Goal: Task Accomplishment & Management: Complete application form

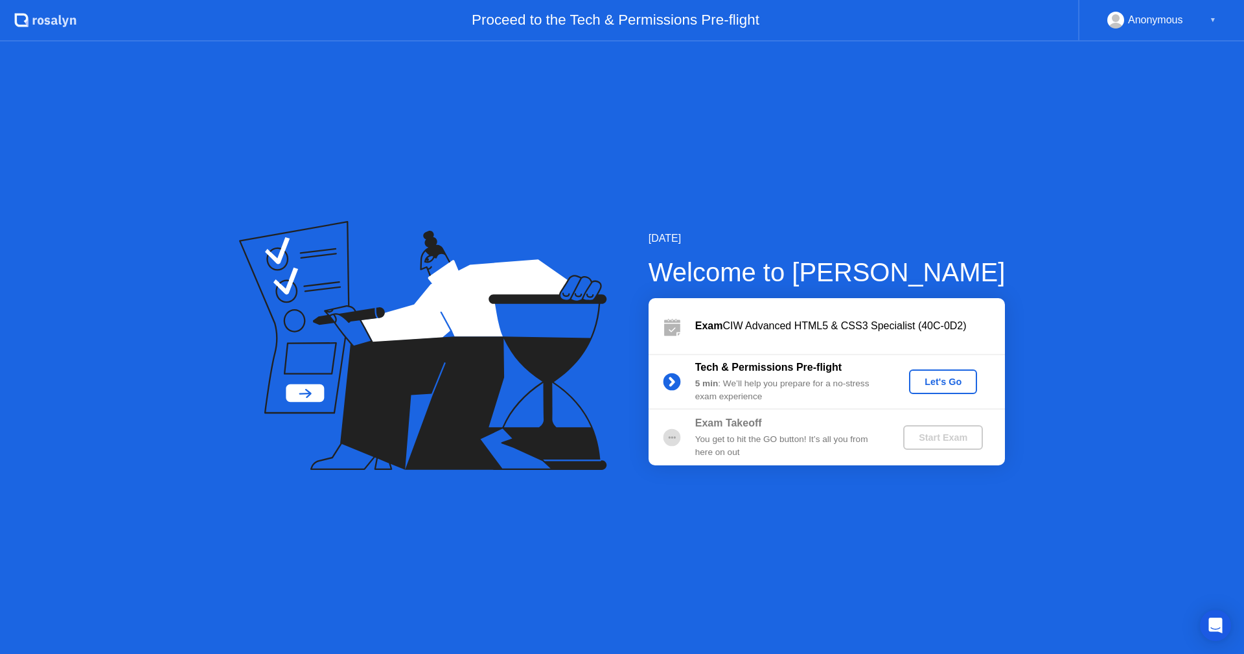
click at [939, 380] on div "Let's Go" at bounding box center [943, 381] width 58 height 10
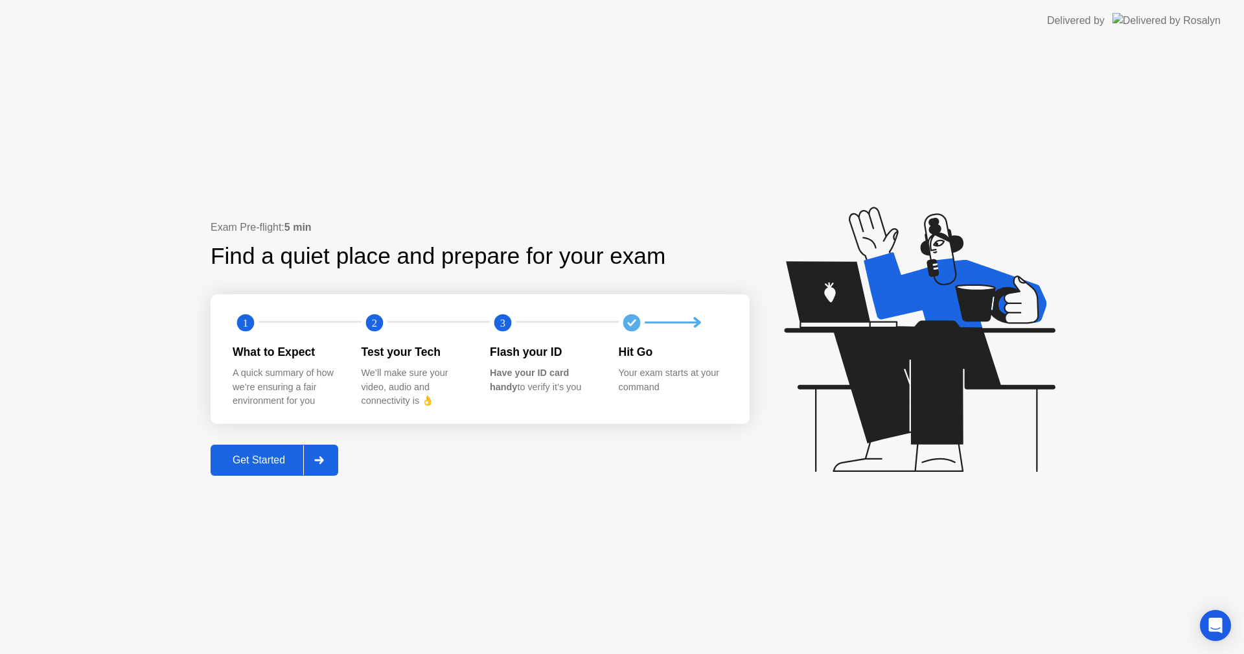
click at [282, 464] on div "Get Started" at bounding box center [258, 460] width 89 height 12
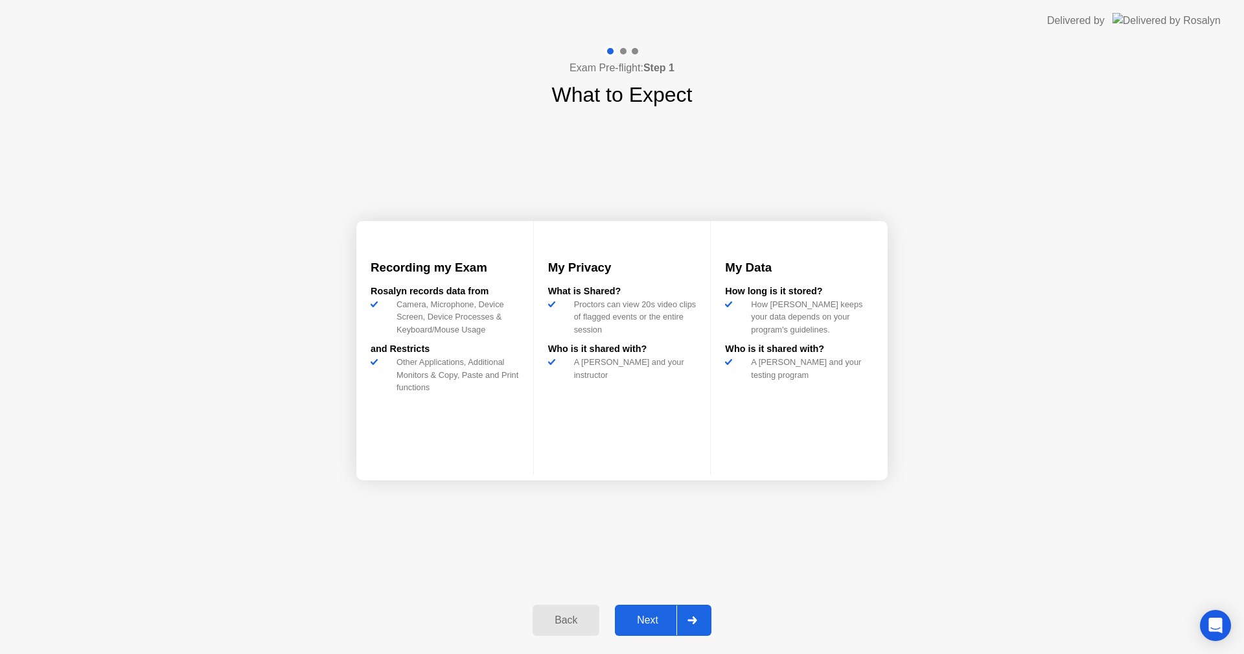
click at [565, 622] on div "Back" at bounding box center [566, 620] width 59 height 12
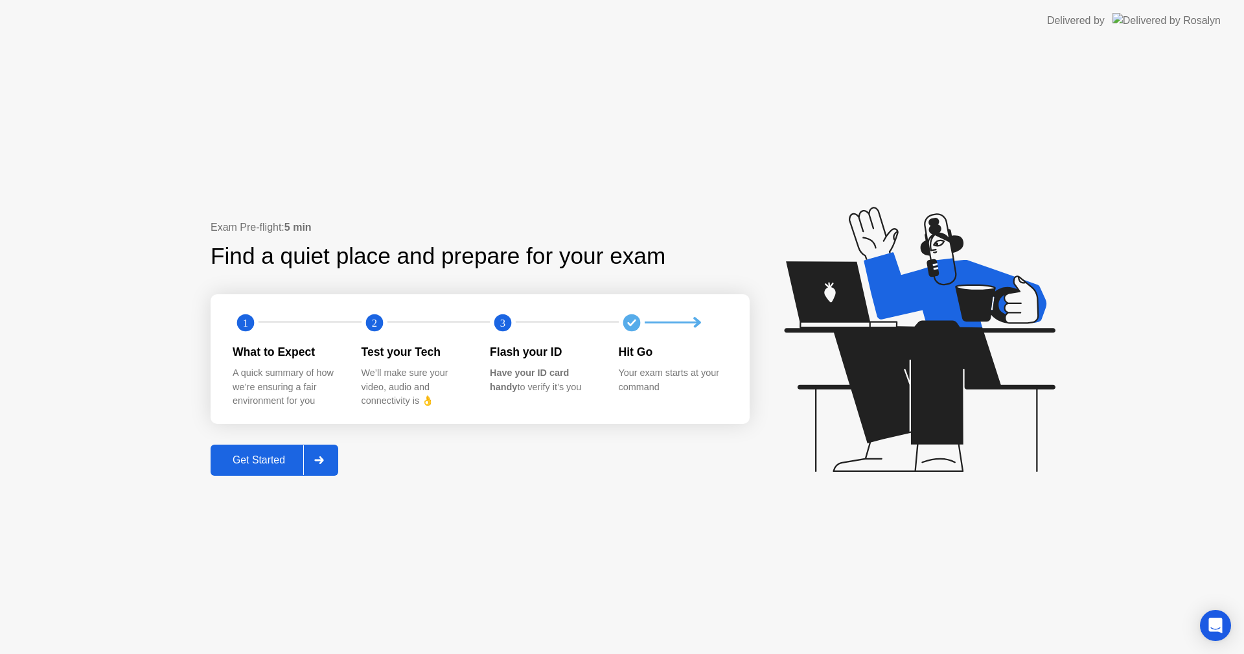
click at [273, 463] on div "Get Started" at bounding box center [258, 460] width 89 height 12
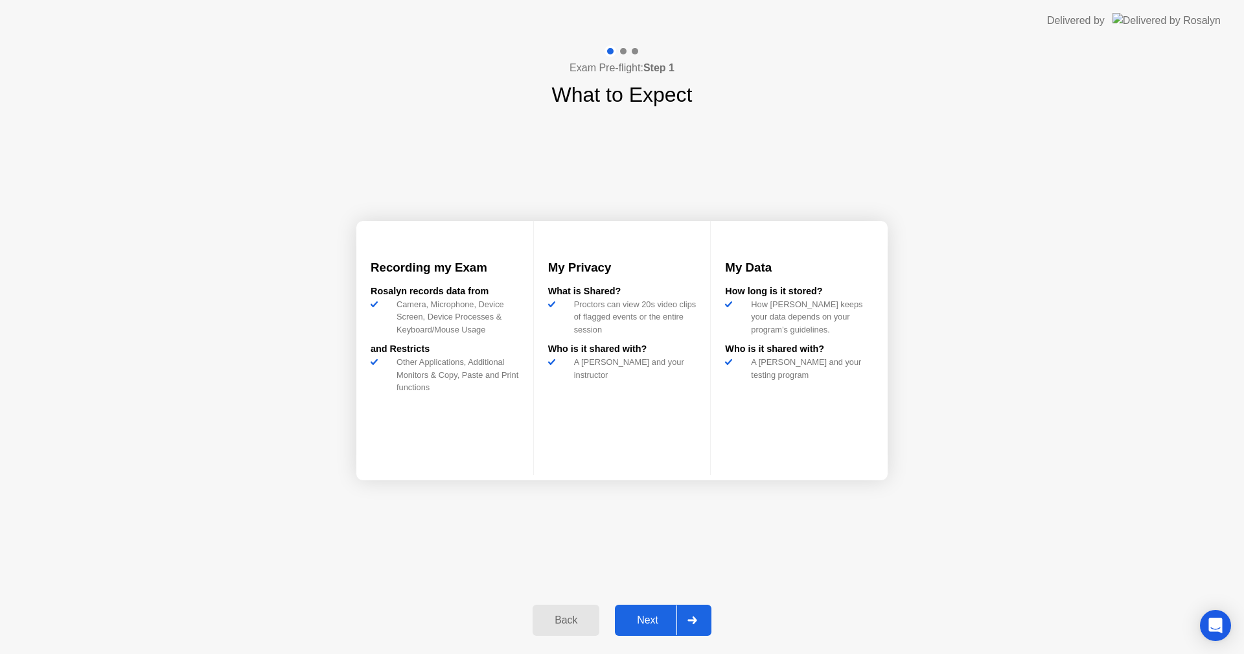
click at [643, 617] on div "Next" at bounding box center [648, 620] width 58 height 12
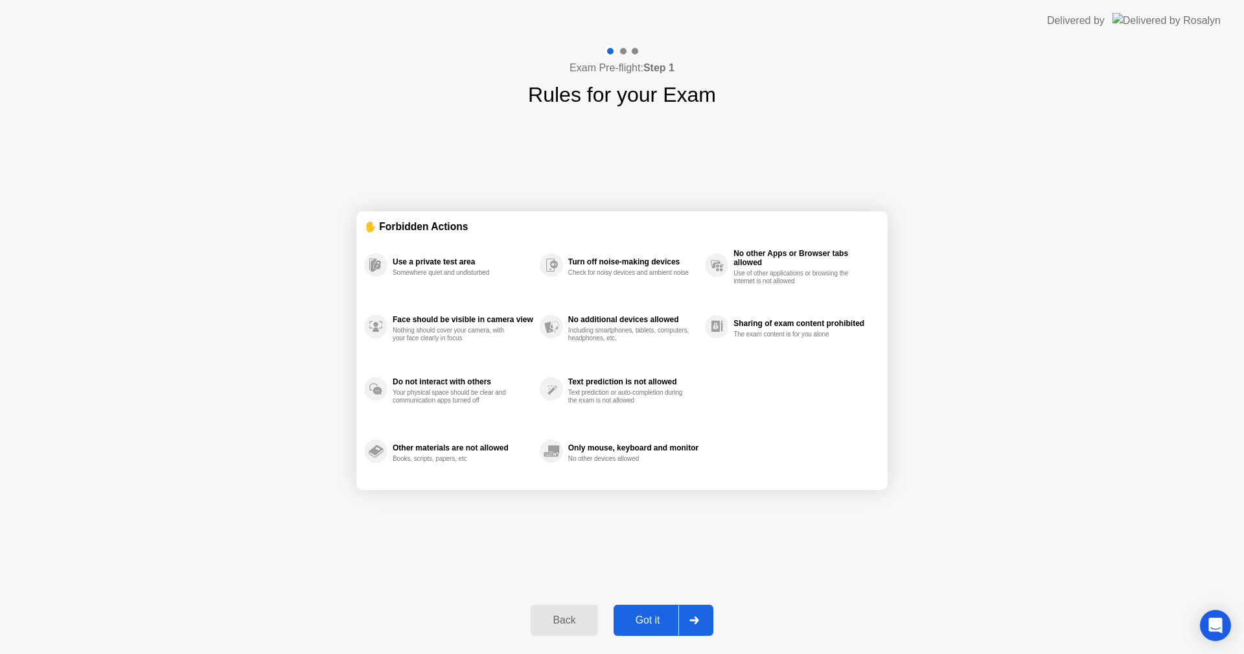
click at [650, 619] on div "Got it" at bounding box center [648, 620] width 61 height 12
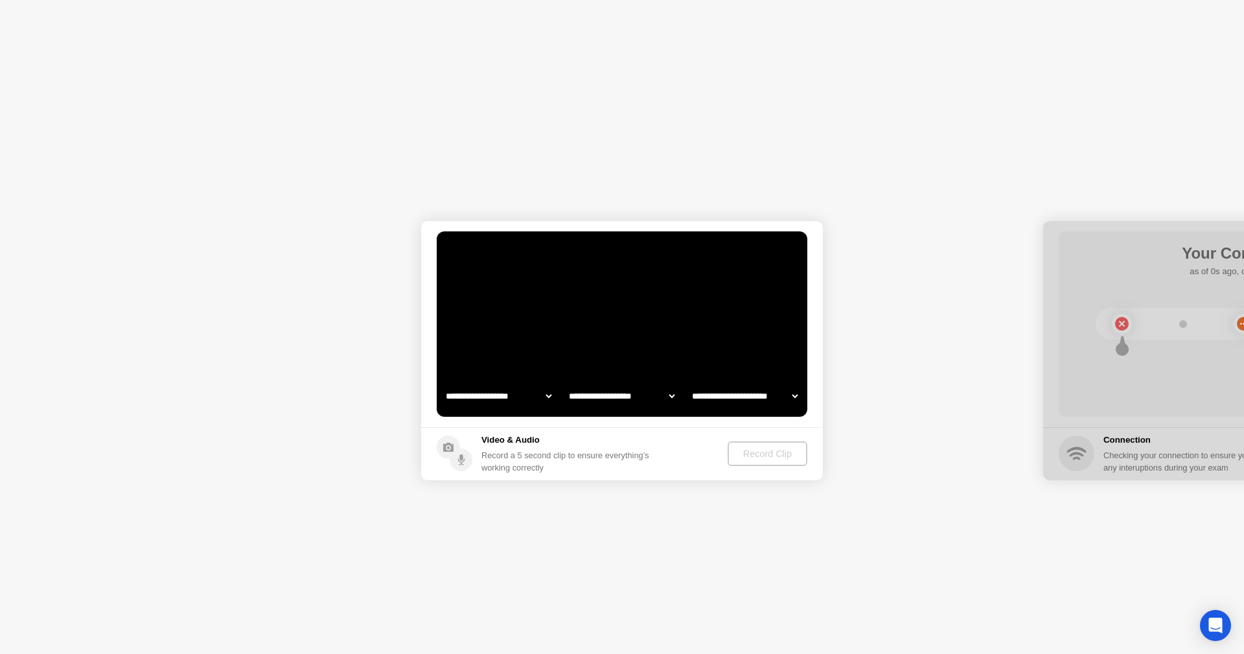
select select "**********"
select select "*******"
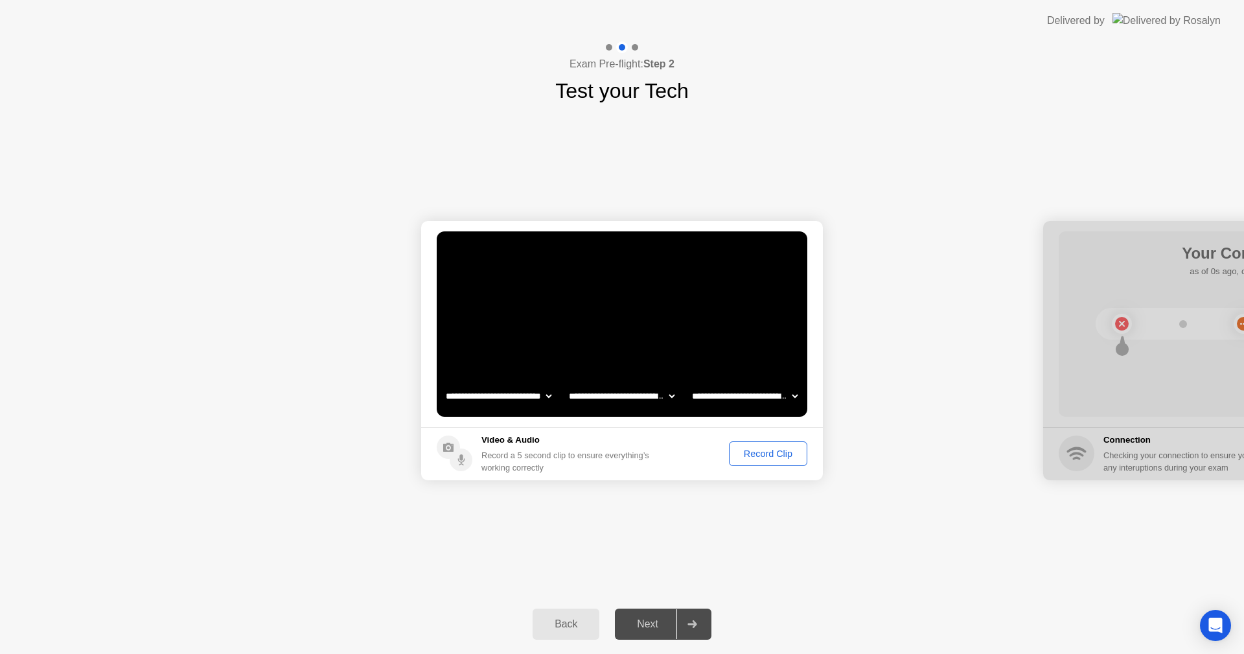
click at [752, 456] on div "Record Clip" at bounding box center [767, 453] width 69 height 10
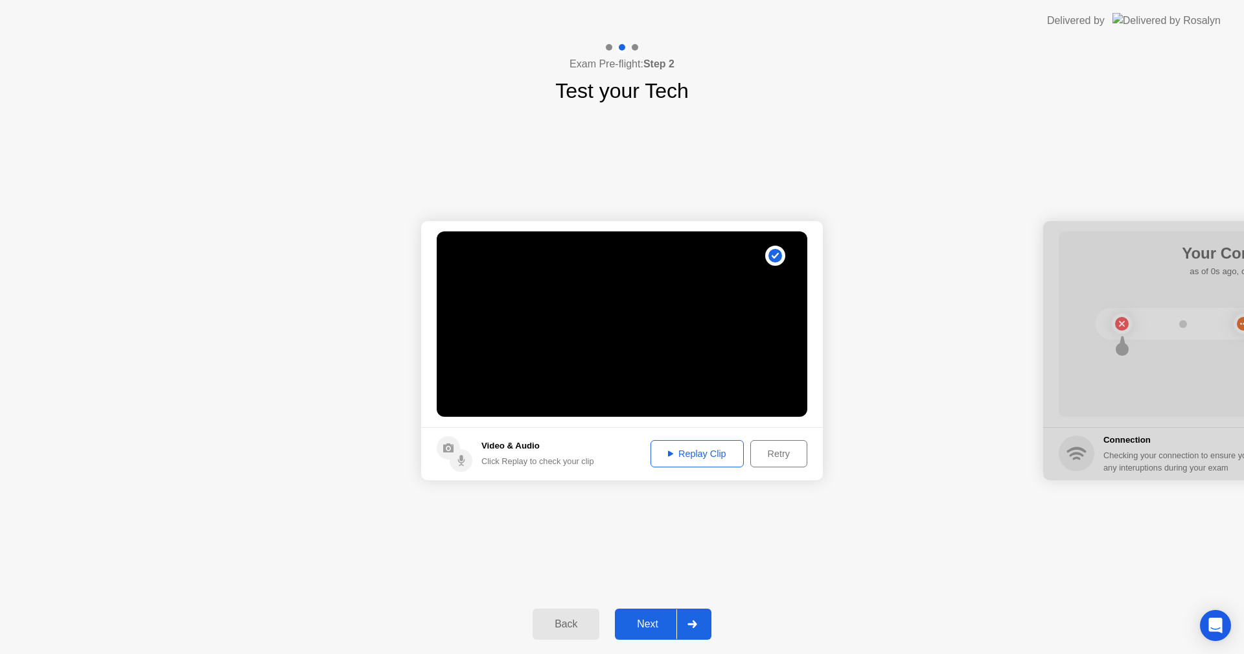
click at [657, 611] on button "Next" at bounding box center [663, 623] width 97 height 31
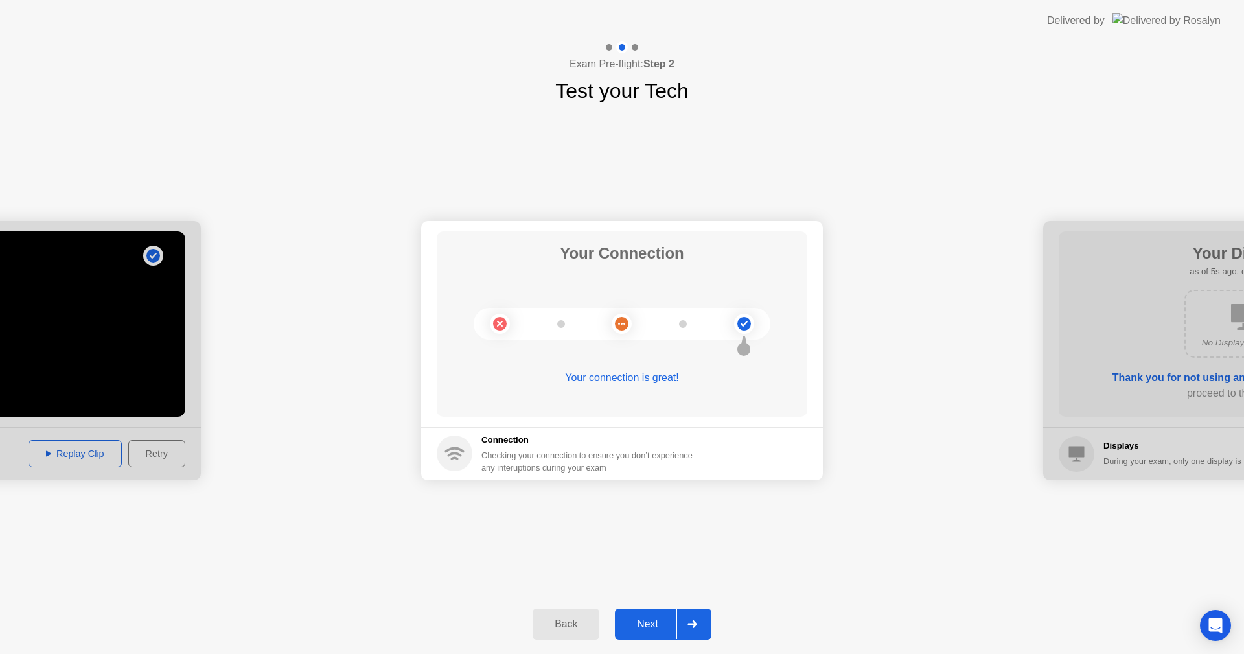
click at [719, 397] on div "Your connection is great!" at bounding box center [622, 388] width 371 height 36
click at [654, 625] on div "Next" at bounding box center [648, 624] width 58 height 12
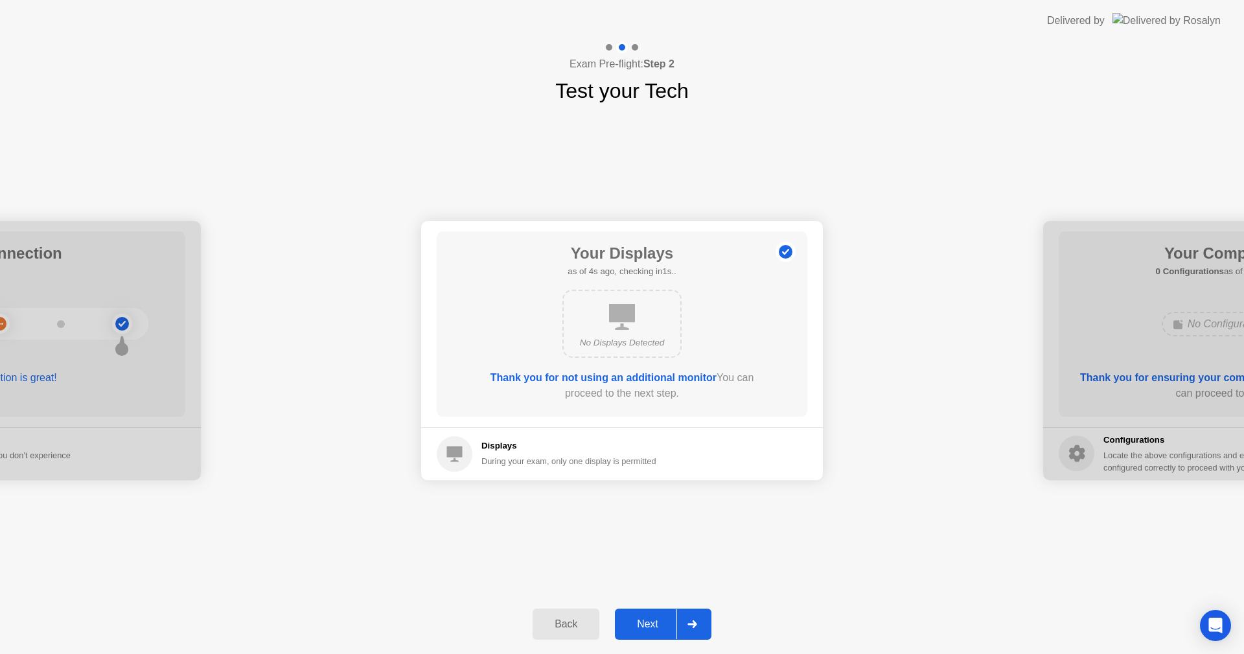
click at [623, 347] on div "No Displays Detected" at bounding box center [622, 342] width 96 height 13
click at [651, 625] on div "Next" at bounding box center [648, 624] width 58 height 12
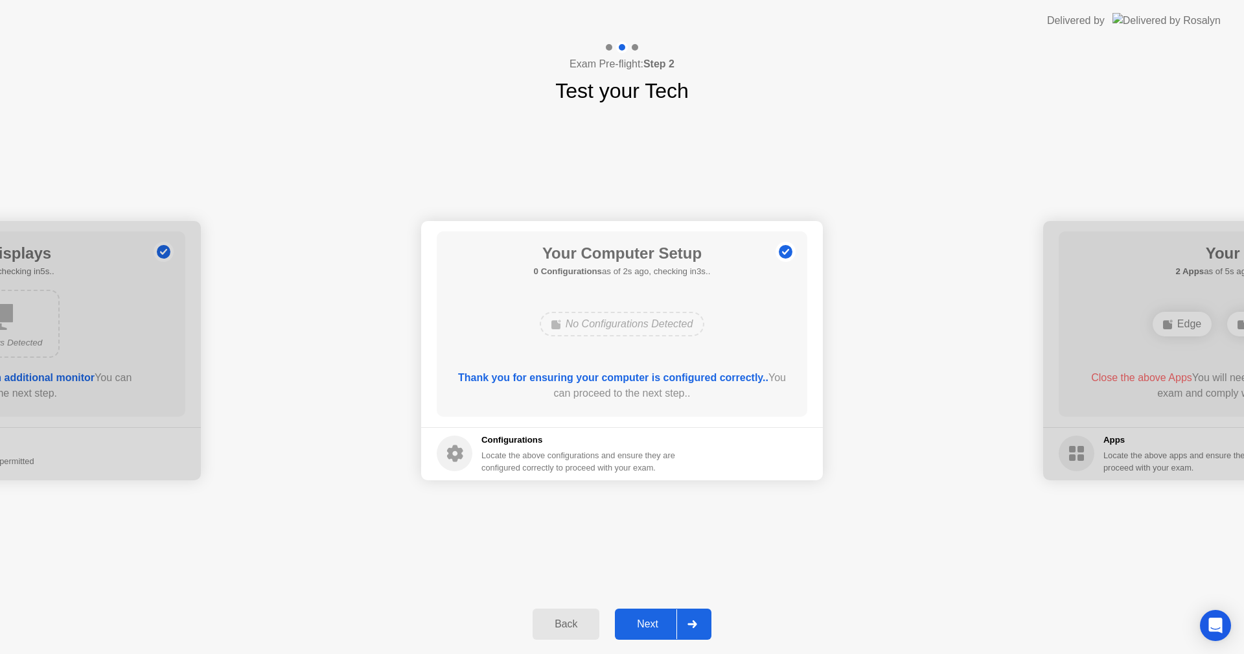
click at [655, 618] on div "Next" at bounding box center [648, 624] width 58 height 12
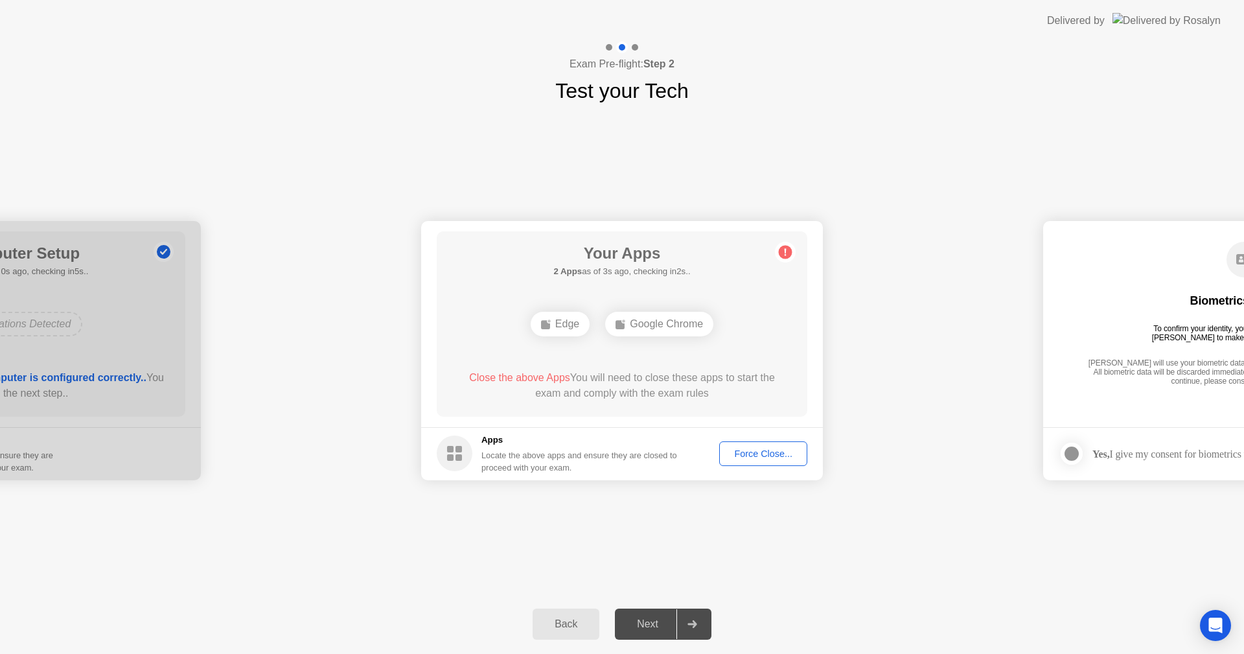
click at [502, 378] on span "Close the above Apps" at bounding box center [519, 377] width 101 height 11
click at [753, 458] on div "Force Close..." at bounding box center [763, 453] width 79 height 10
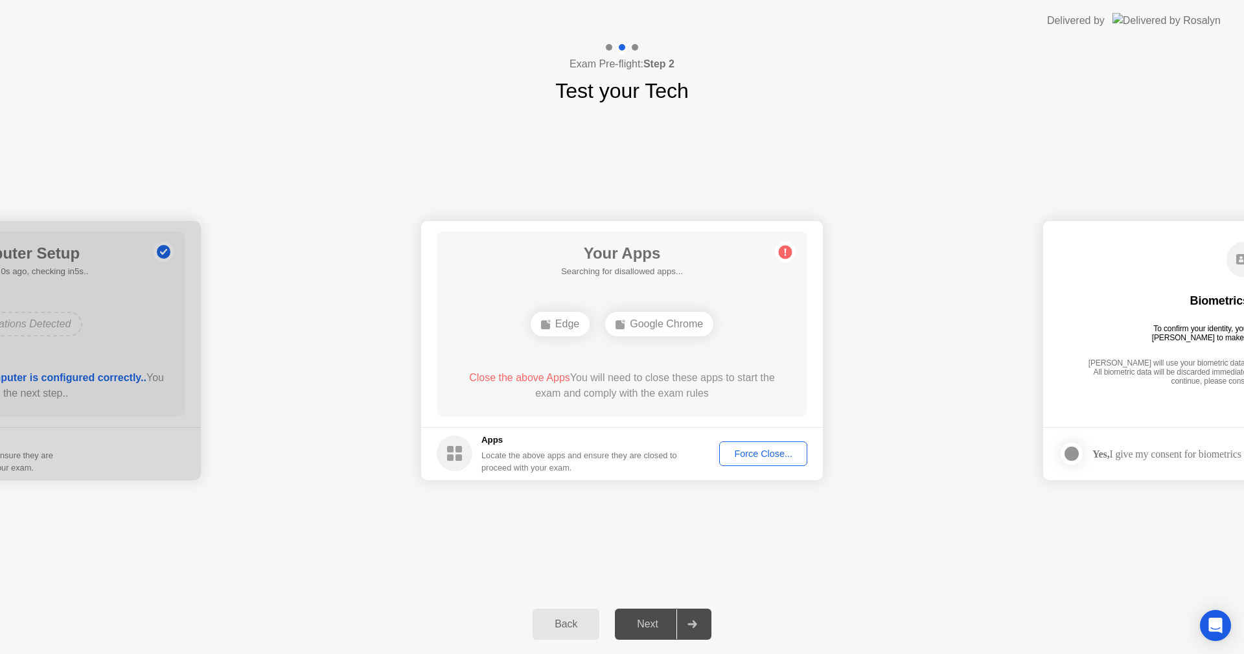
click at [737, 456] on div "Force Close..." at bounding box center [763, 453] width 79 height 10
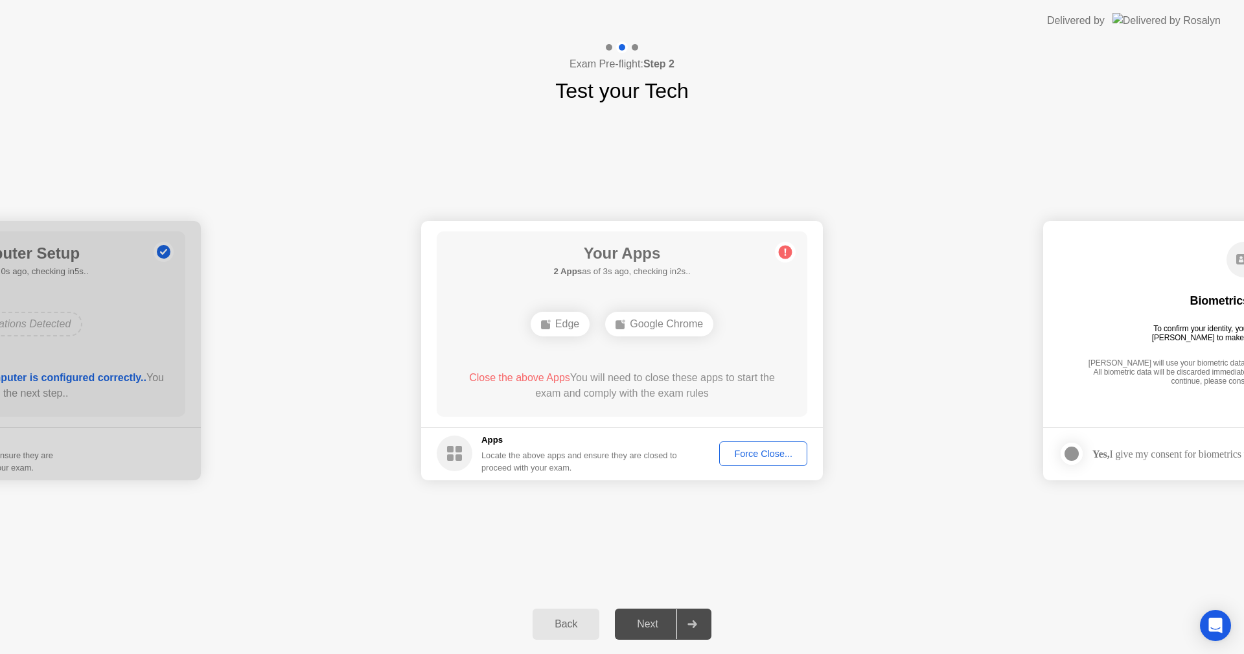
click at [654, 618] on div "Next" at bounding box center [648, 624] width 58 height 12
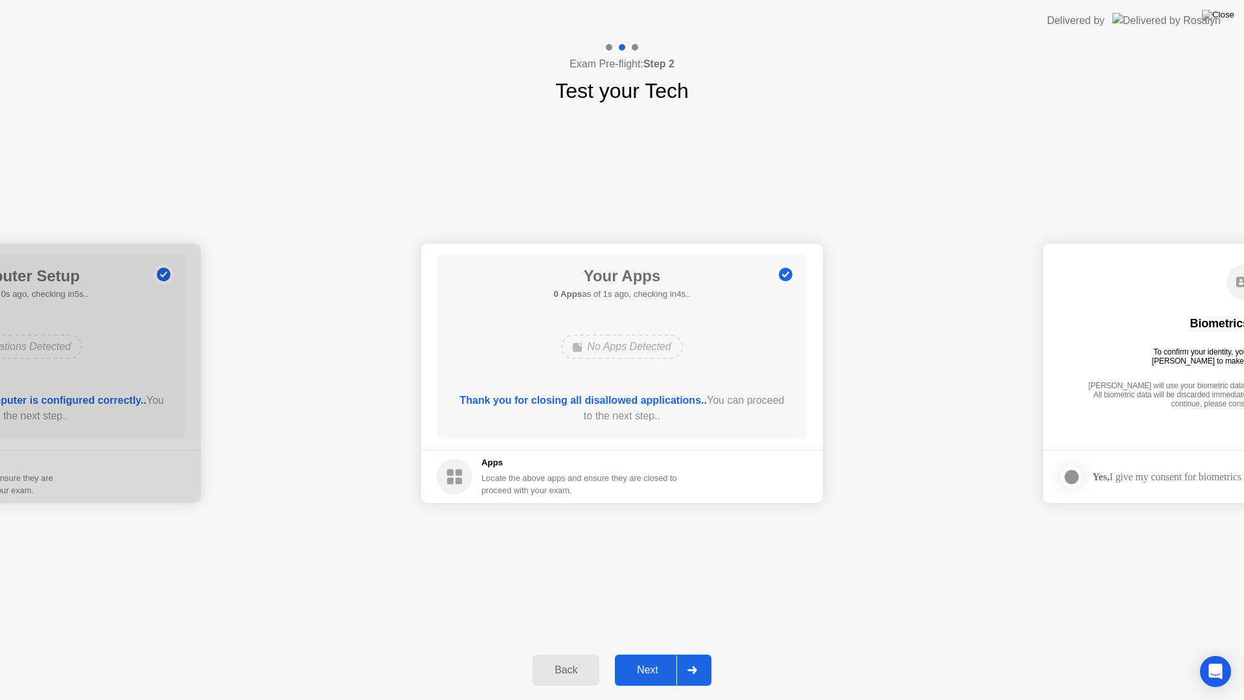
click at [658, 653] on div "Next" at bounding box center [648, 670] width 58 height 12
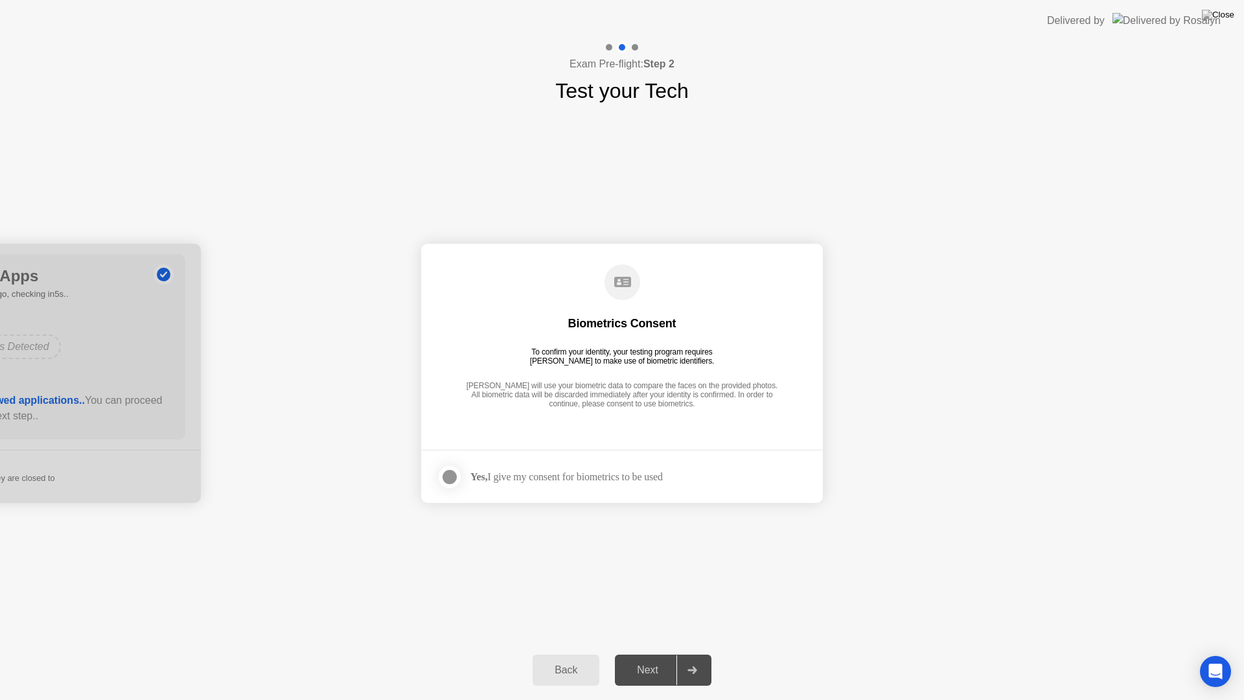
click at [496, 481] on div "Yes, I give my consent for biometrics to be used" at bounding box center [566, 476] width 192 height 12
click at [455, 478] on div at bounding box center [450, 477] width 16 height 16
click at [647, 653] on button "Next" at bounding box center [663, 669] width 97 height 31
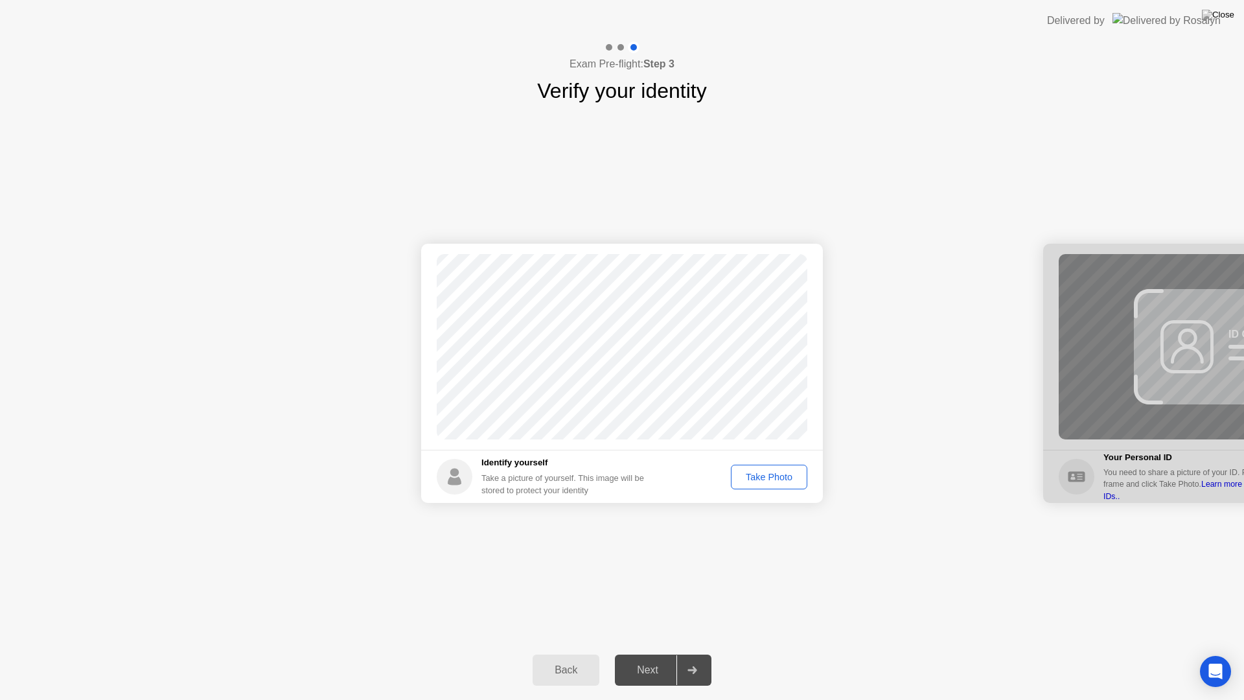
click at [758, 479] on div "Take Photo" at bounding box center [768, 477] width 67 height 10
click at [643, 653] on button "Next" at bounding box center [663, 669] width 97 height 31
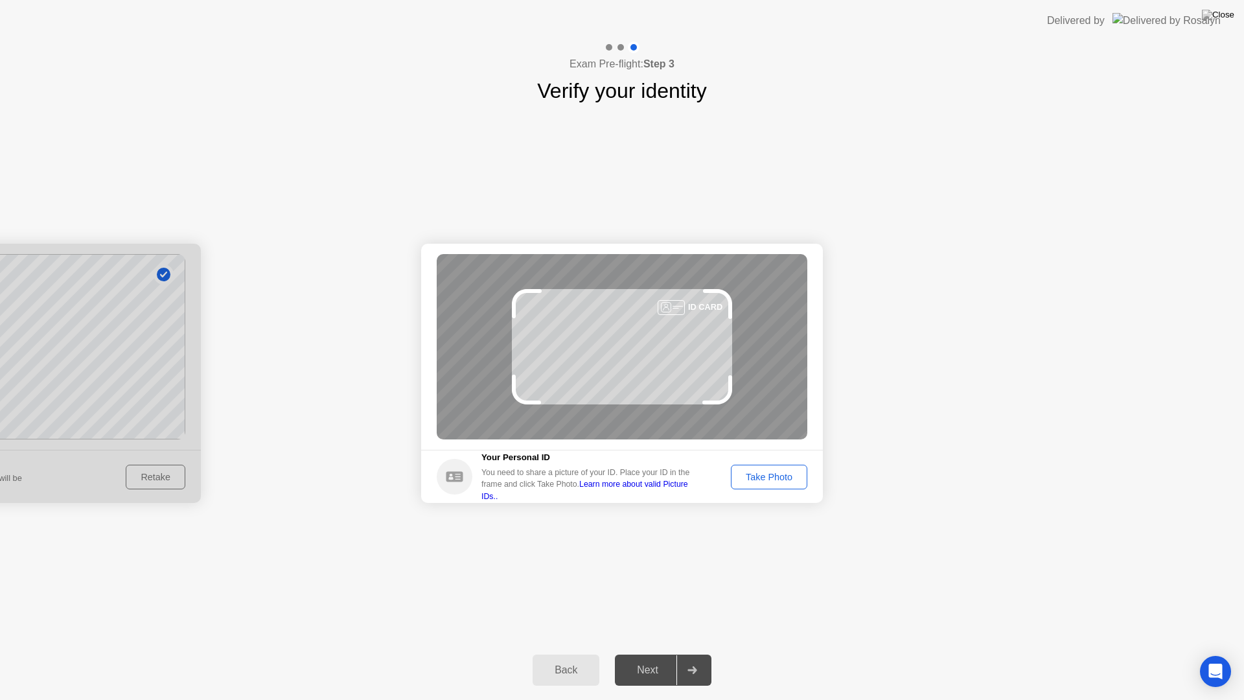
click at [761, 473] on div "Take Photo" at bounding box center [768, 477] width 67 height 10
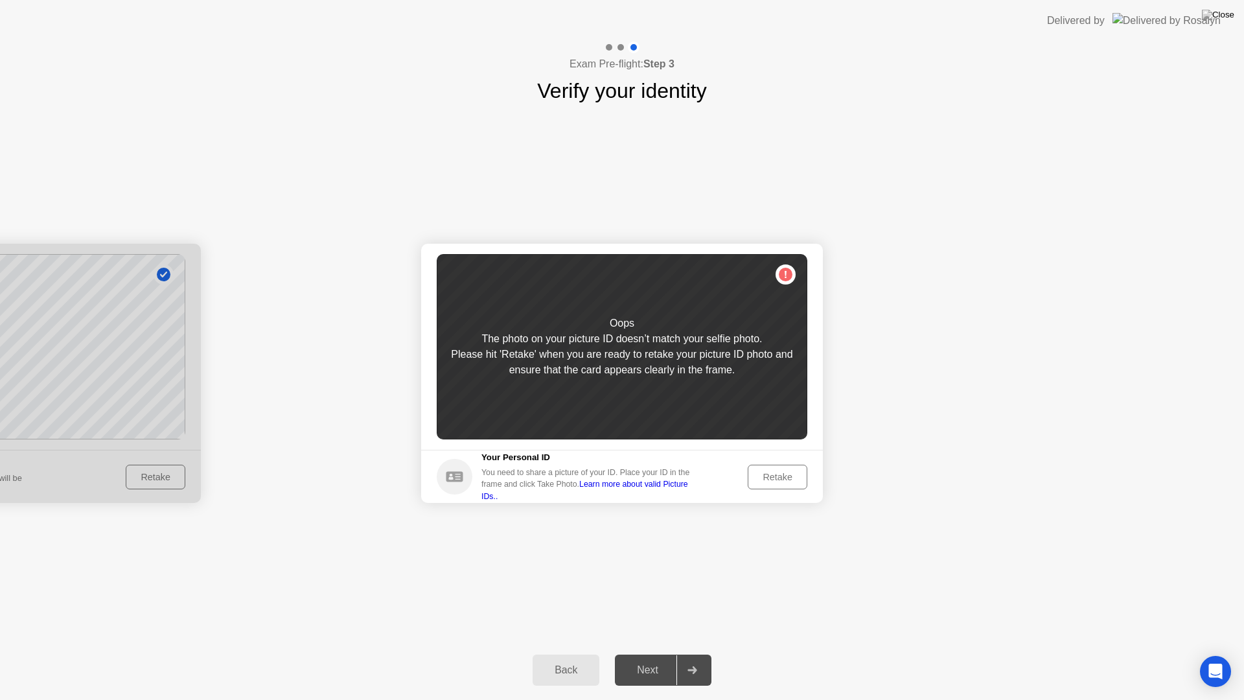
click at [759, 474] on div "Retake" at bounding box center [777, 477] width 51 height 10
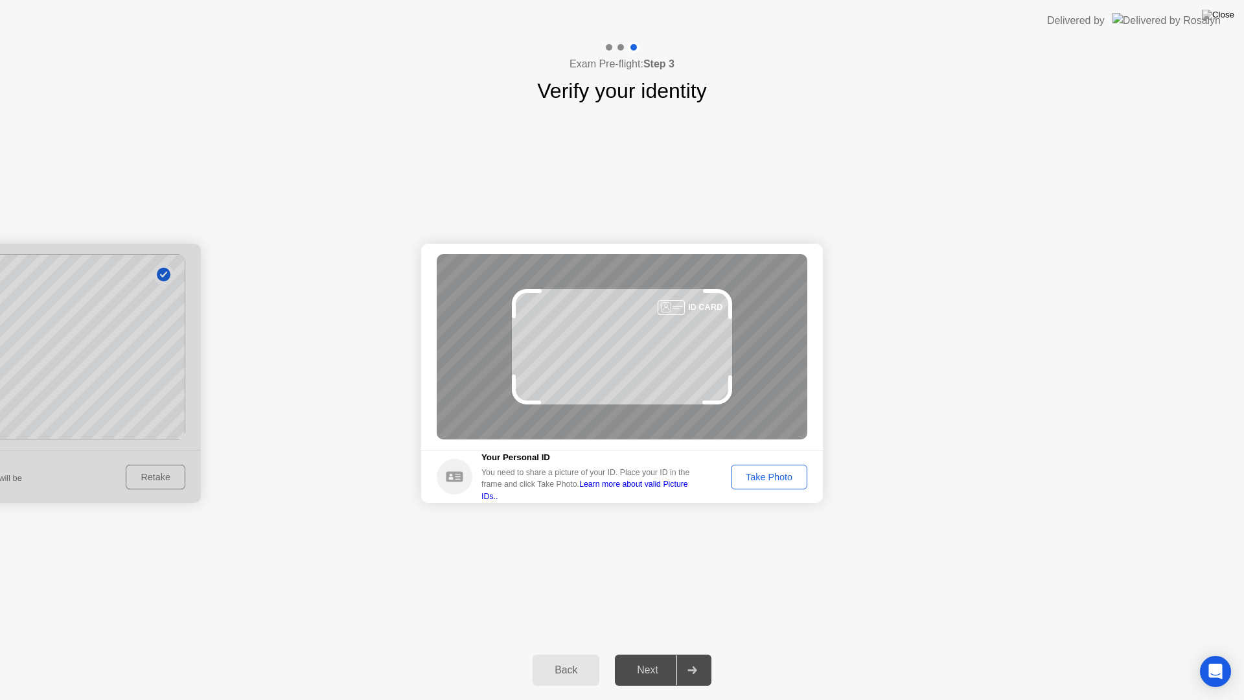
click at [781, 476] on div "Take Photo" at bounding box center [768, 477] width 67 height 10
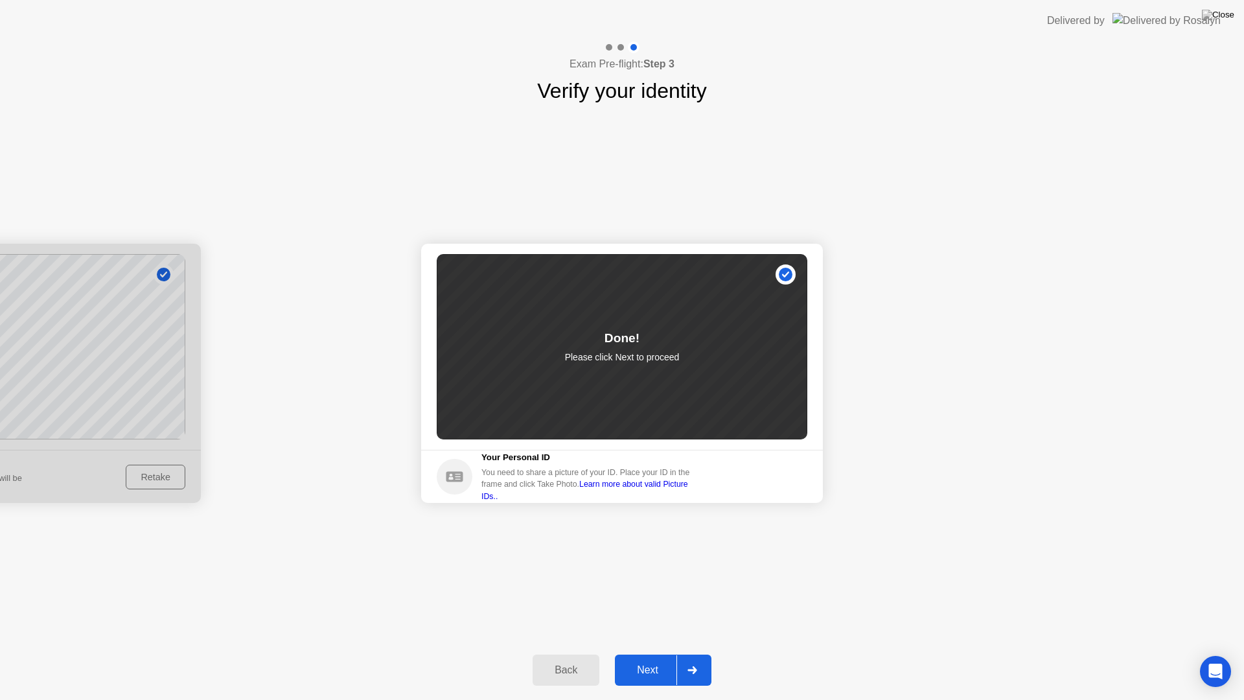
click at [658, 653] on div "Next" at bounding box center [648, 670] width 58 height 12
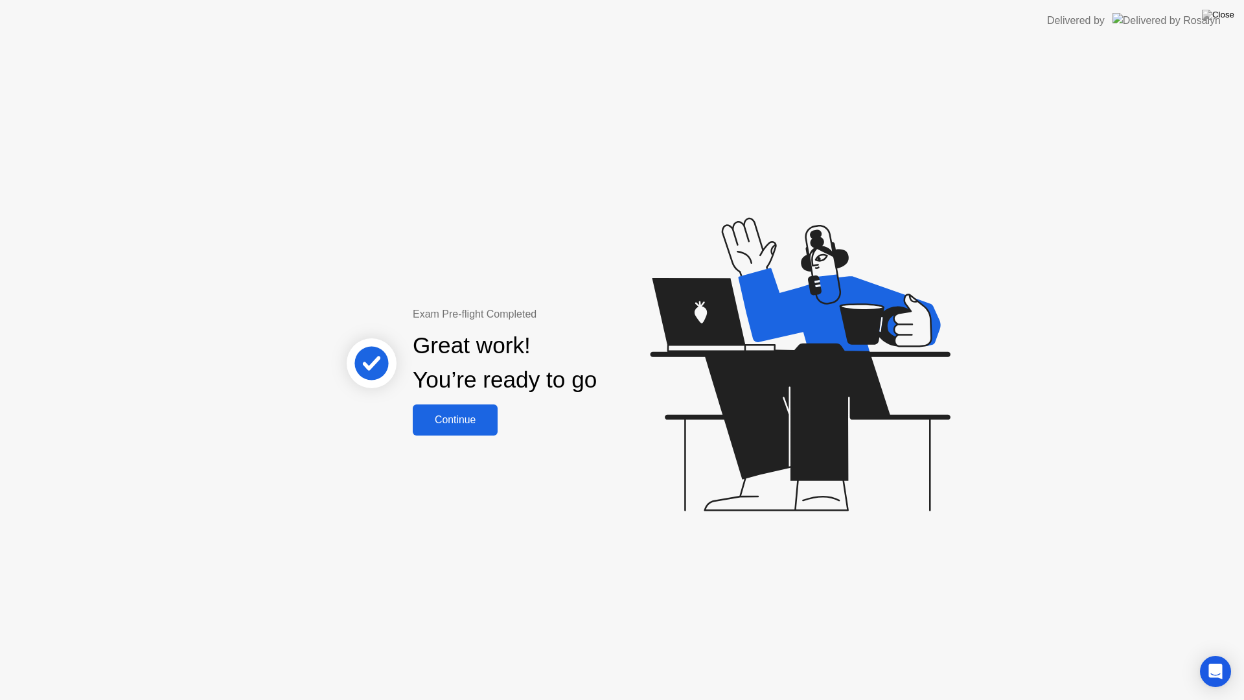
click at [465, 430] on button "Continue" at bounding box center [455, 419] width 85 height 31
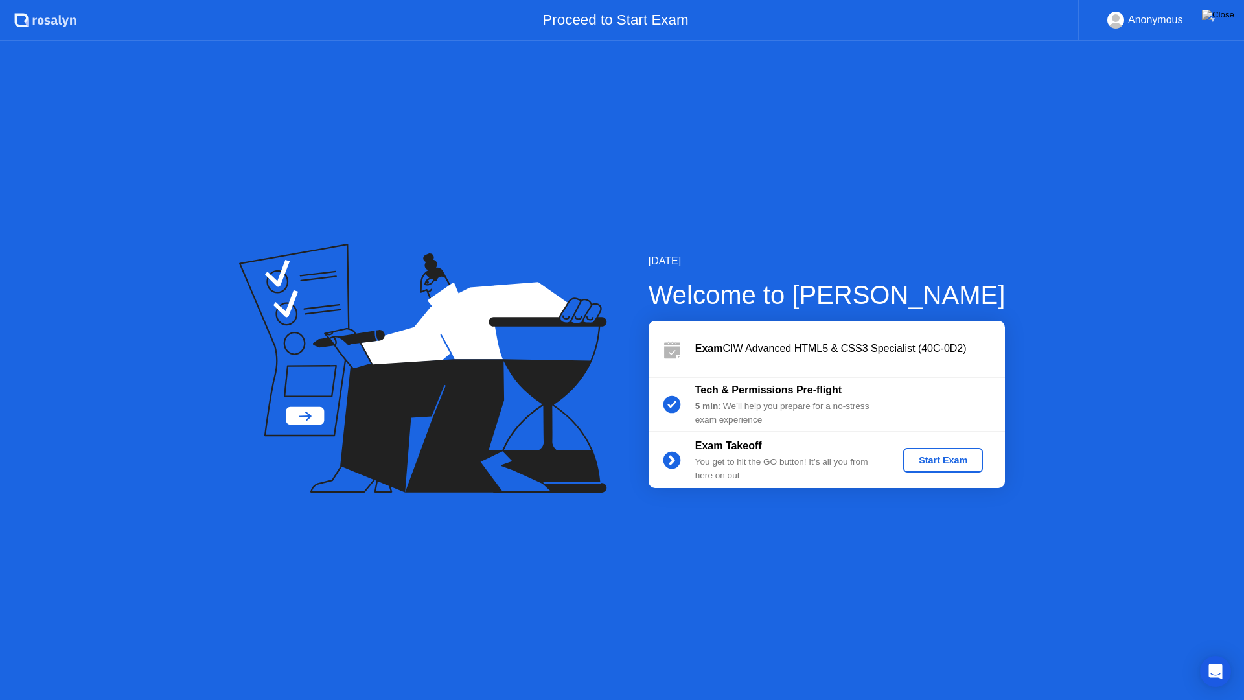
click at [930, 455] on div "Start Exam" at bounding box center [942, 460] width 69 height 10
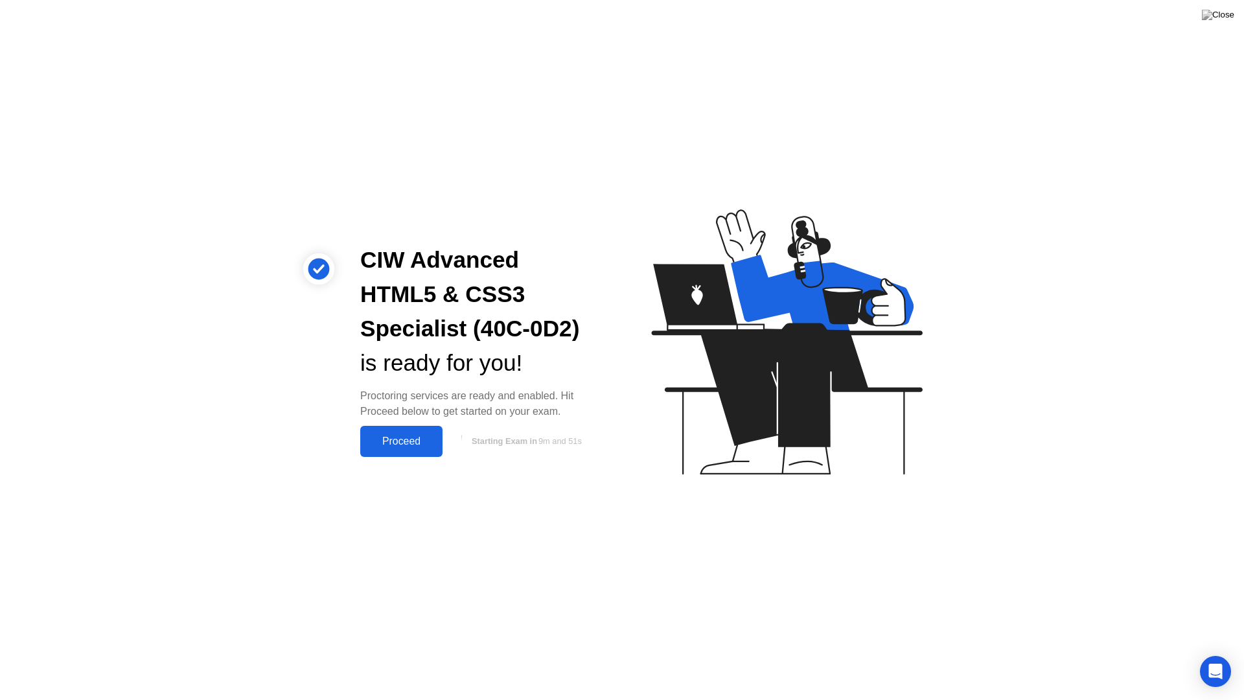
click at [413, 442] on div "Proceed" at bounding box center [401, 441] width 75 height 12
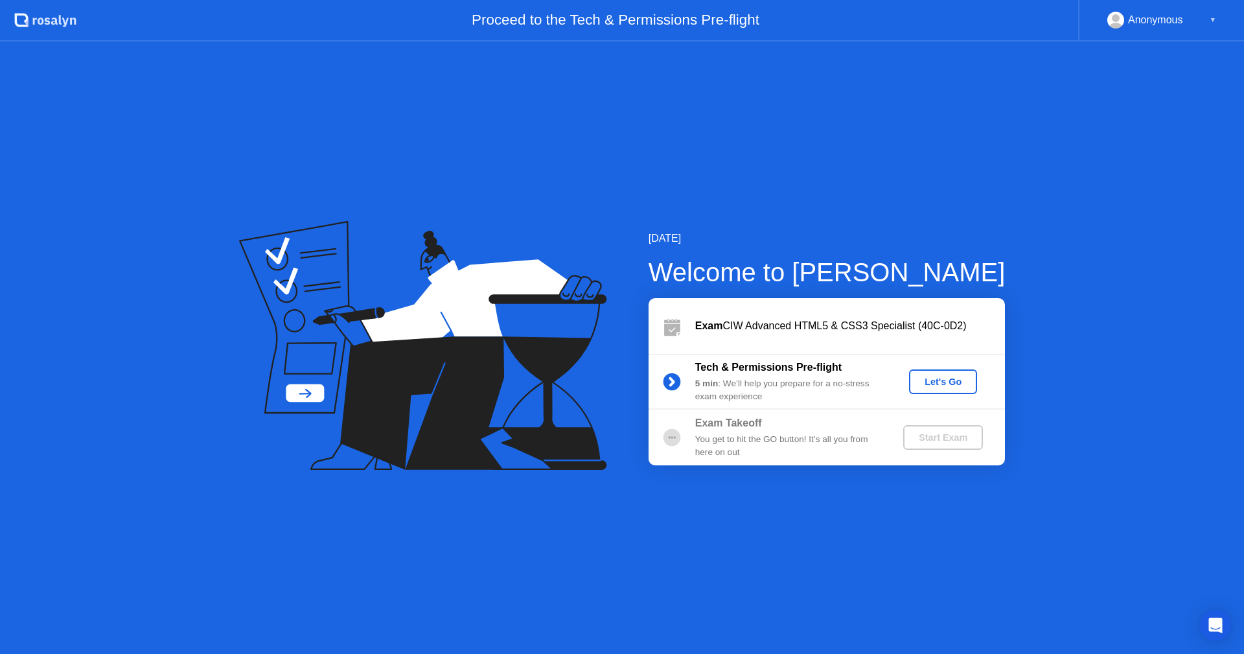
click at [946, 387] on div "Let's Go" at bounding box center [943, 381] width 58 height 10
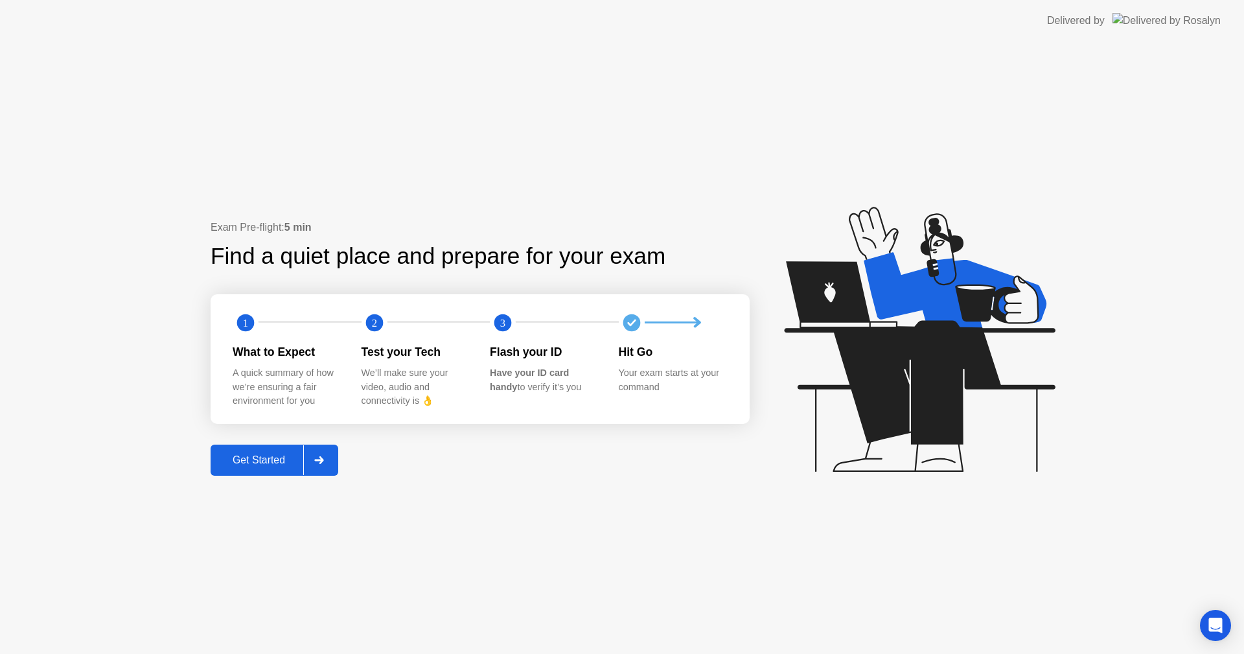
click at [269, 460] on div "Get Started" at bounding box center [258, 460] width 89 height 12
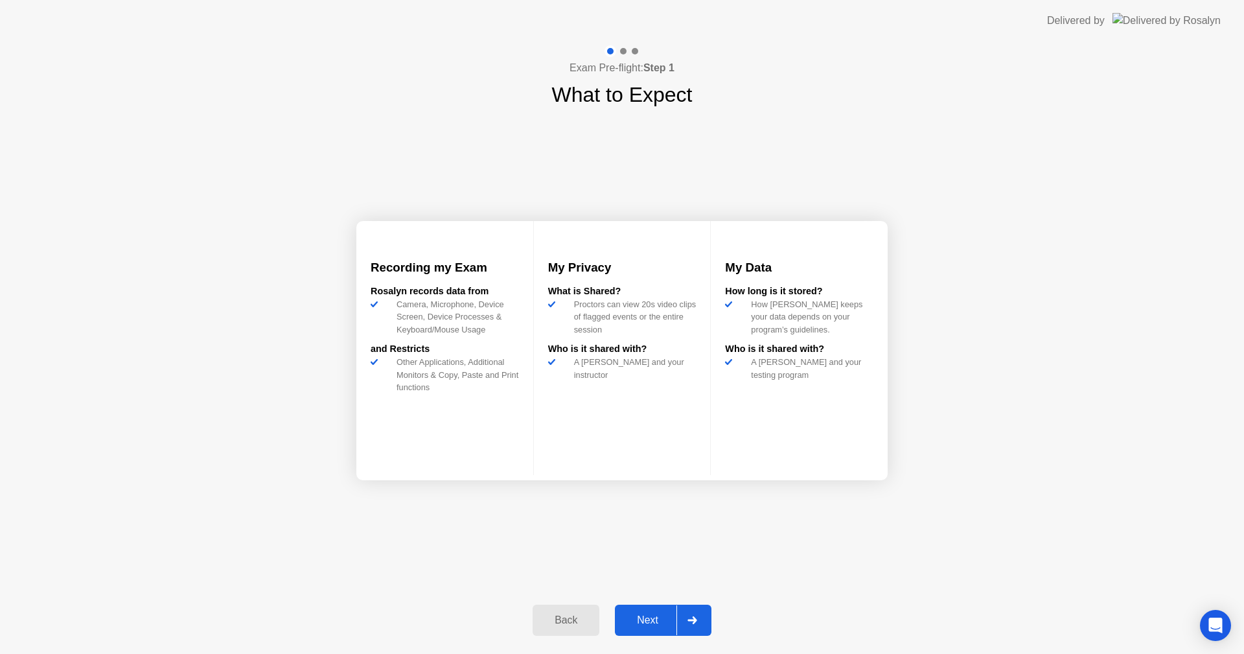
click at [649, 614] on div "Next" at bounding box center [648, 620] width 58 height 12
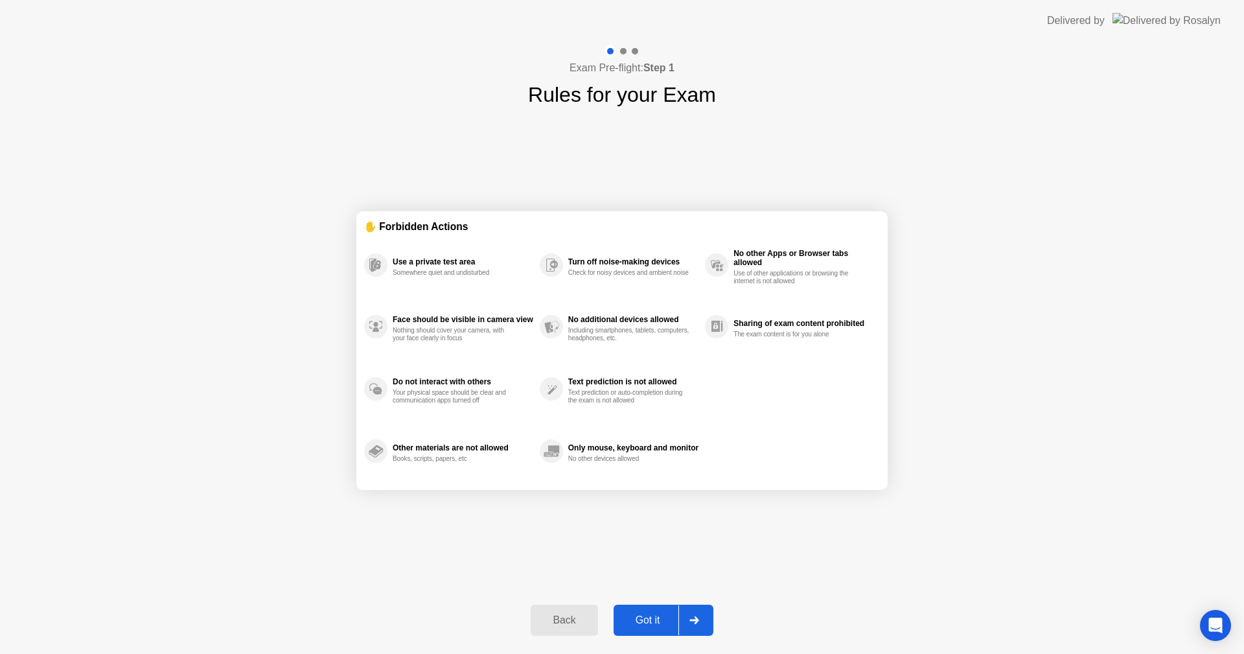
click at [649, 614] on div "Got it" at bounding box center [648, 620] width 61 height 12
select select "**********"
select select "*******"
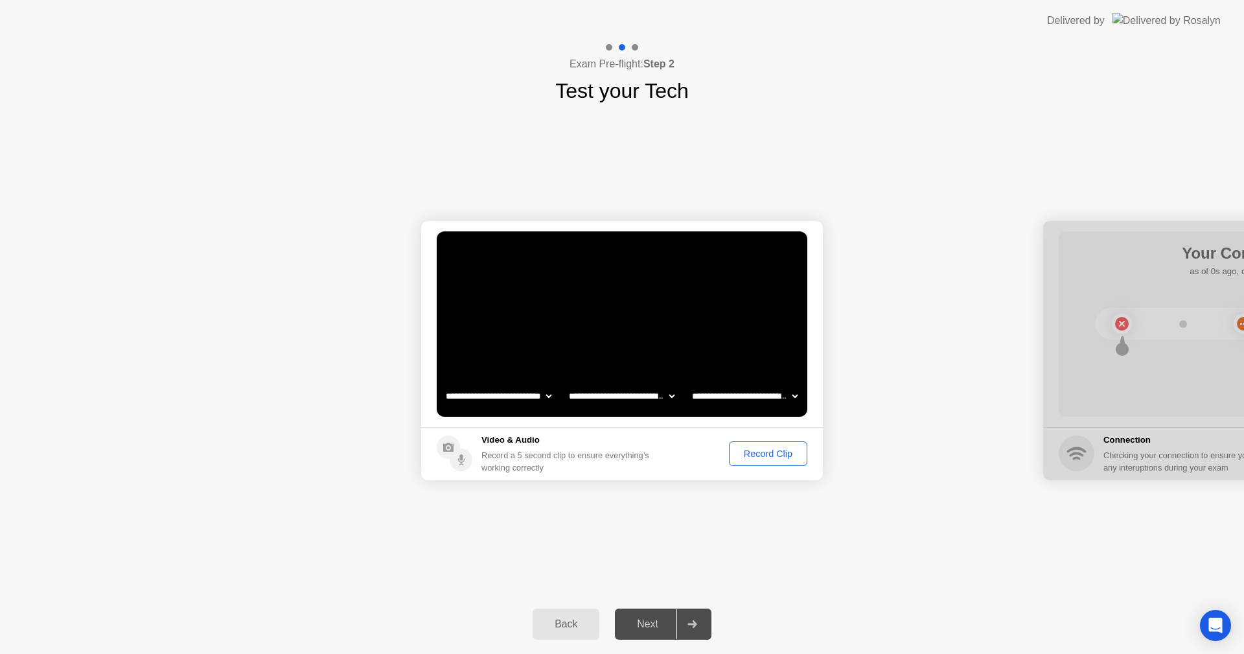
click at [757, 452] on div "Record Clip" at bounding box center [767, 453] width 69 height 10
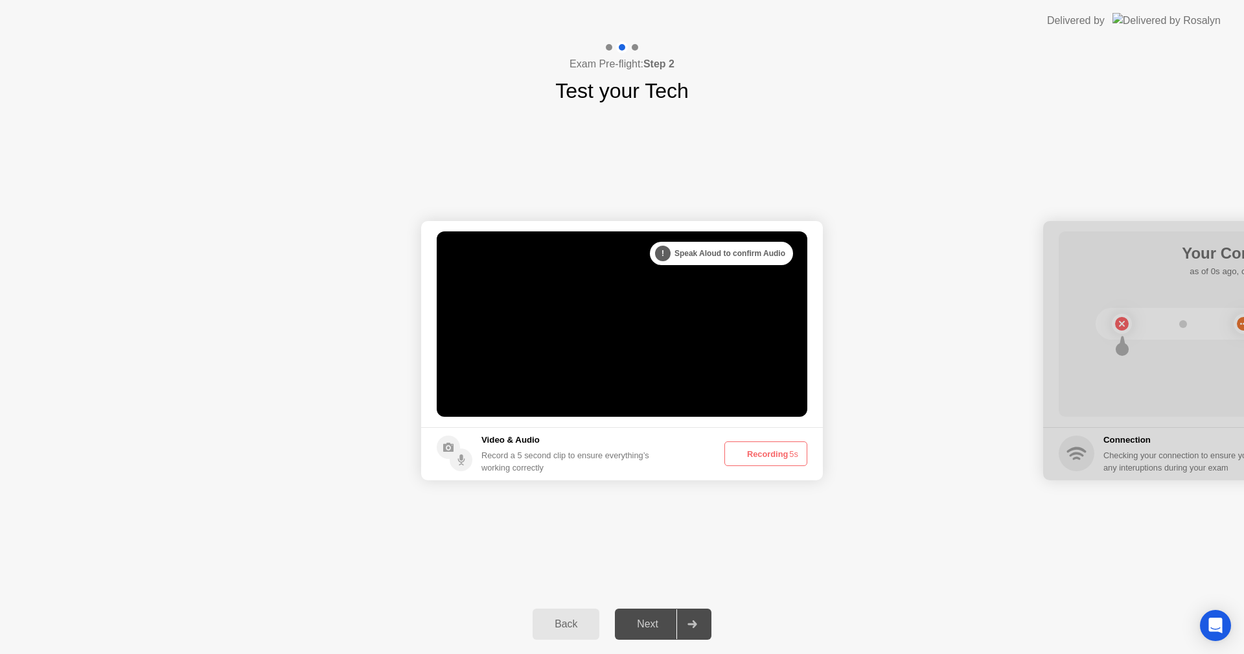
click at [757, 452] on button "Recording 5s" at bounding box center [765, 453] width 83 height 25
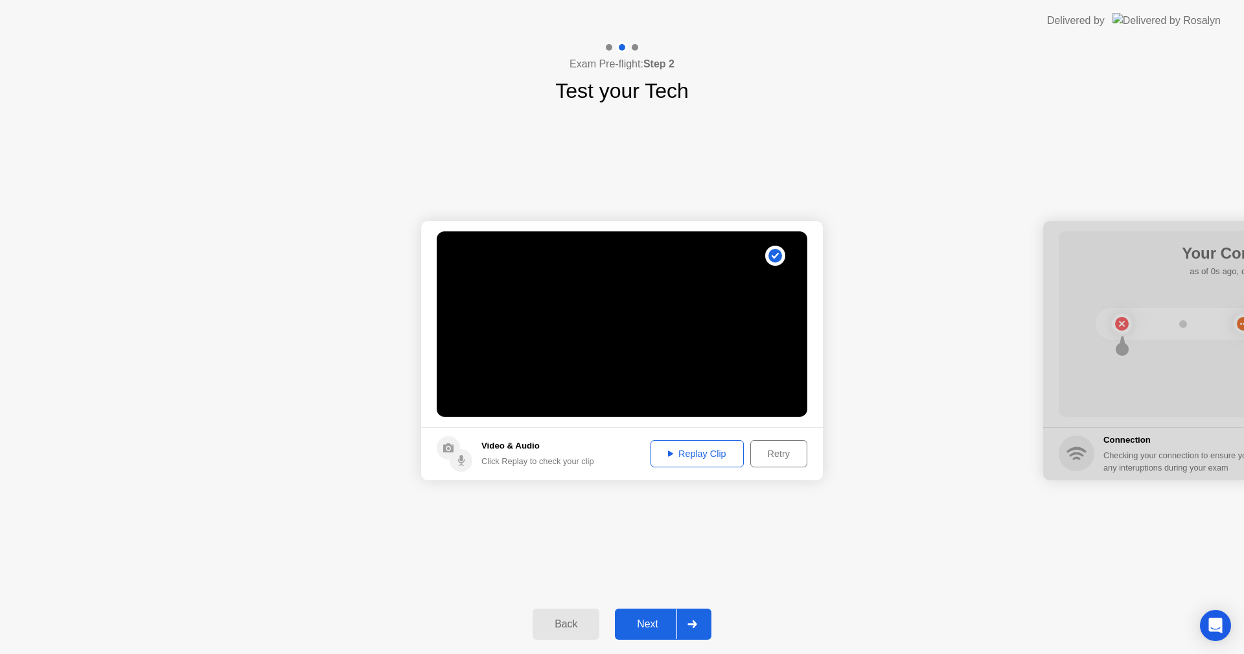
click at [652, 619] on div "Next" at bounding box center [648, 624] width 58 height 12
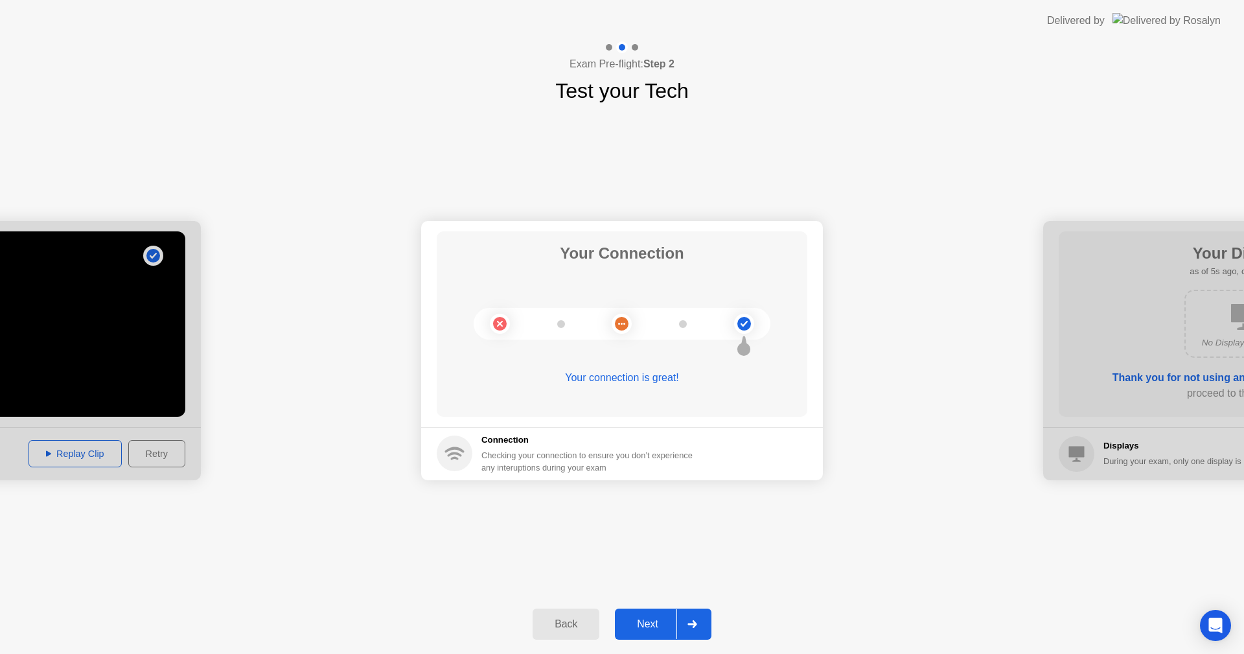
click at [653, 621] on div "Next" at bounding box center [648, 624] width 58 height 12
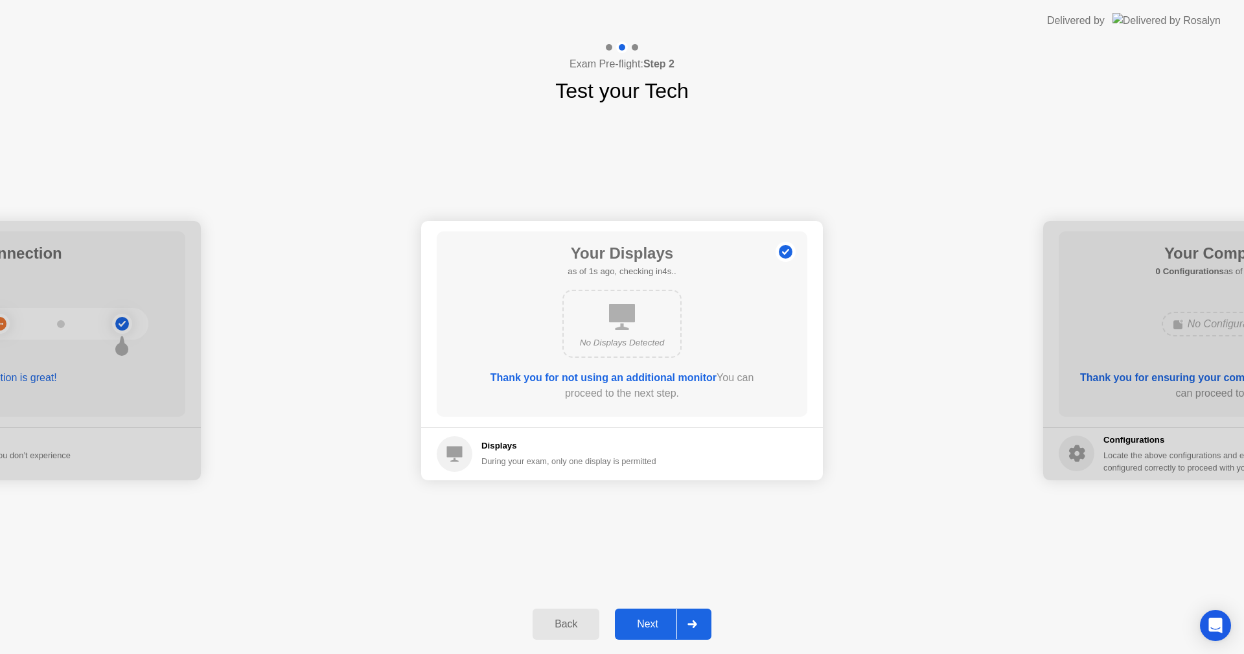
click at [656, 614] on button "Next" at bounding box center [663, 623] width 97 height 31
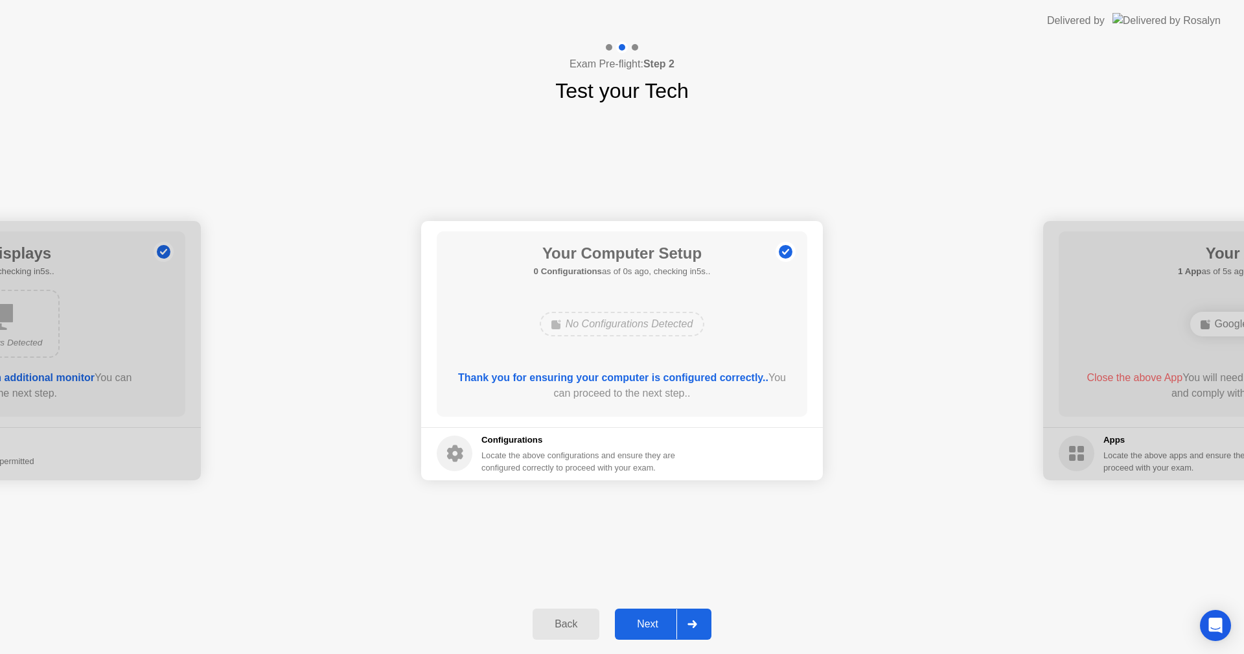
click at [656, 614] on button "Next" at bounding box center [663, 623] width 97 height 31
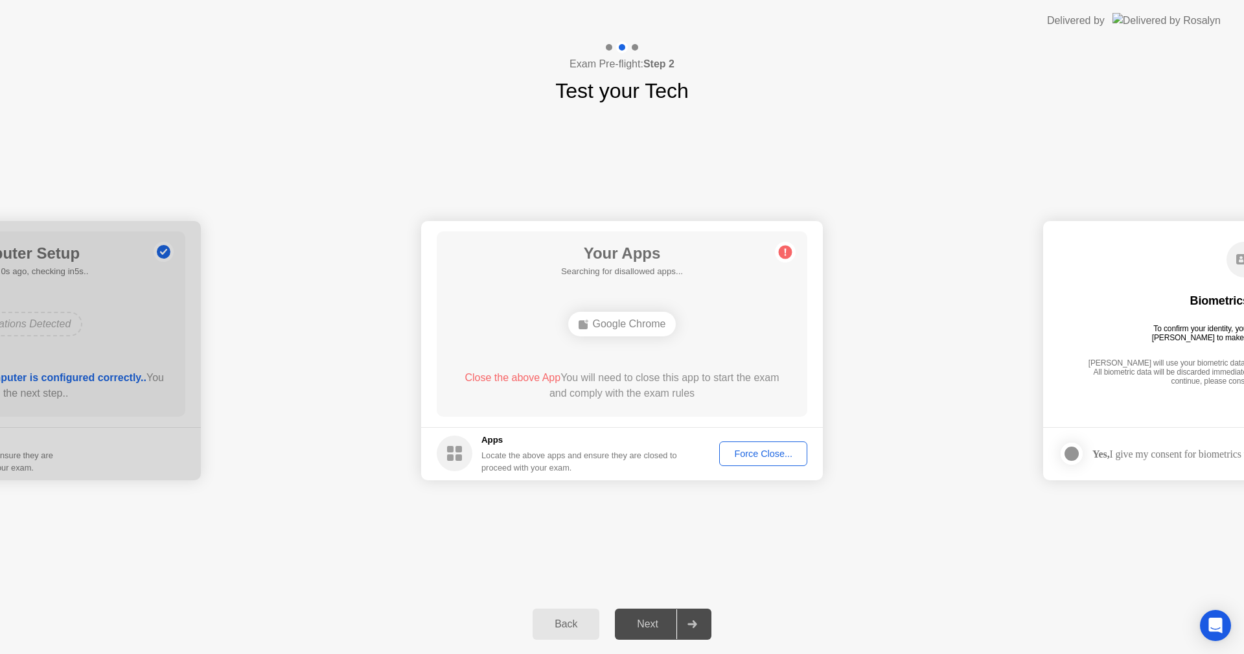
click at [764, 453] on div "Force Close..." at bounding box center [763, 453] width 79 height 10
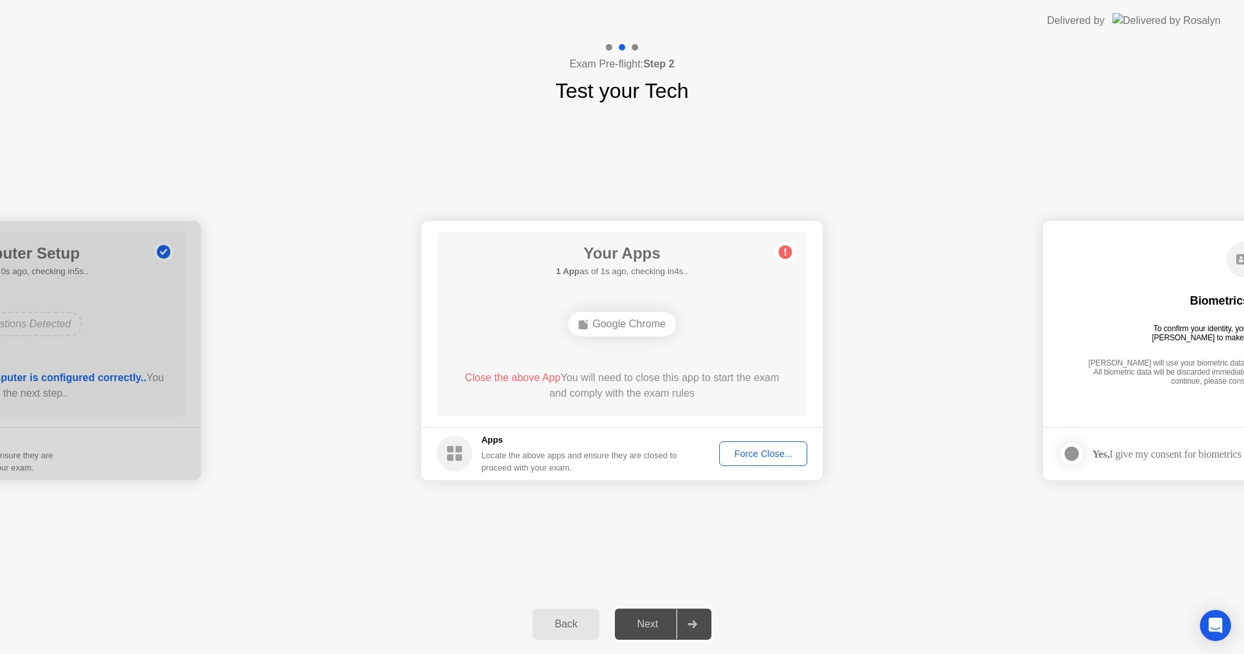
click at [677, 406] on div "Close the above App You will need to close this app to start the exam and compl…" at bounding box center [623, 388] width 334 height 36
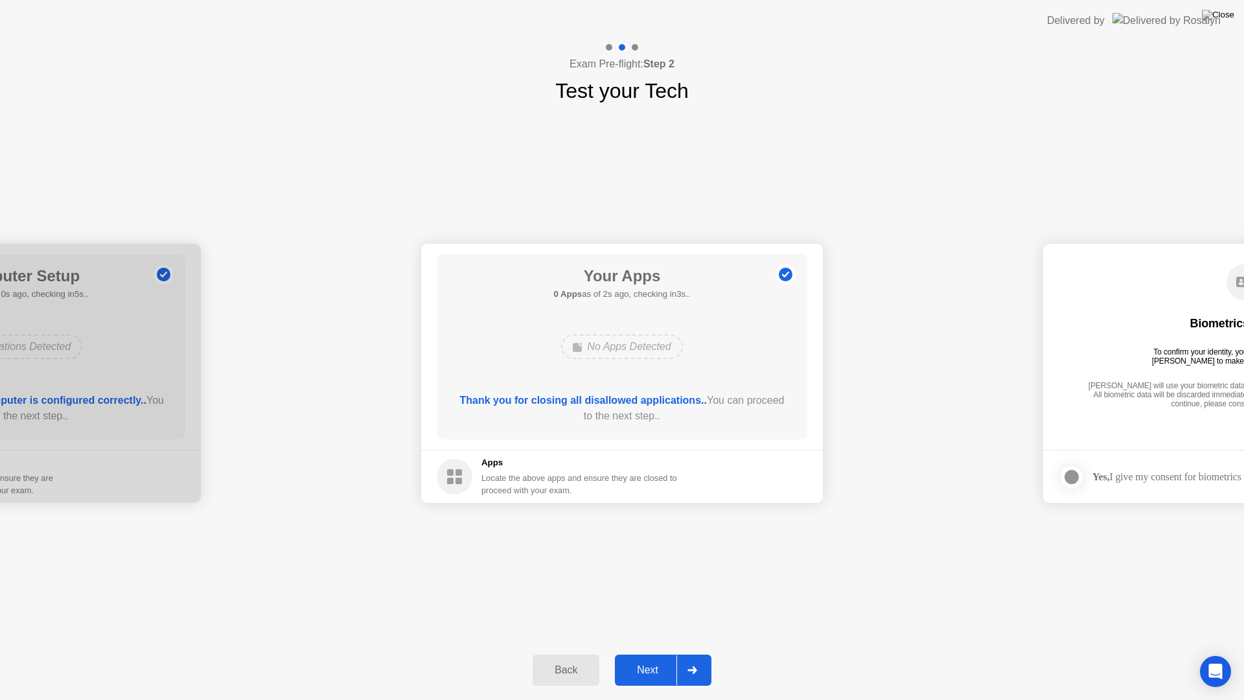
click at [651, 653] on button "Next" at bounding box center [663, 669] width 97 height 31
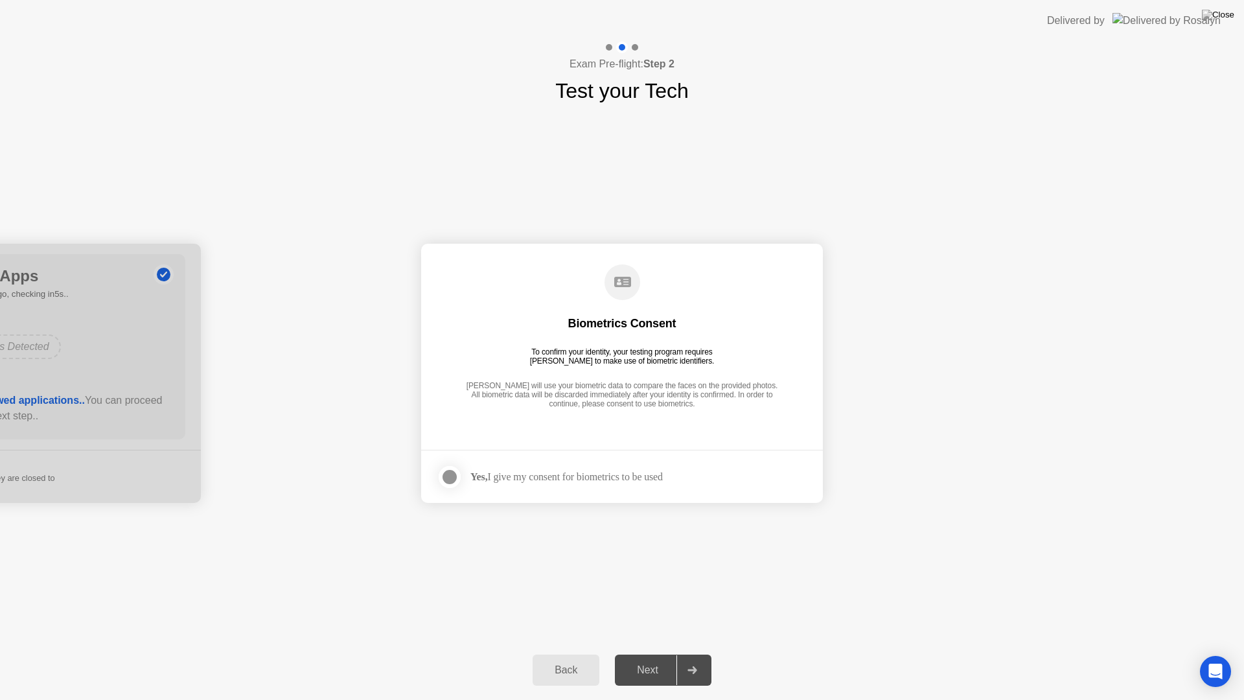
click at [449, 483] on div at bounding box center [450, 477] width 16 height 16
click at [659, 653] on button "Next" at bounding box center [663, 669] width 97 height 31
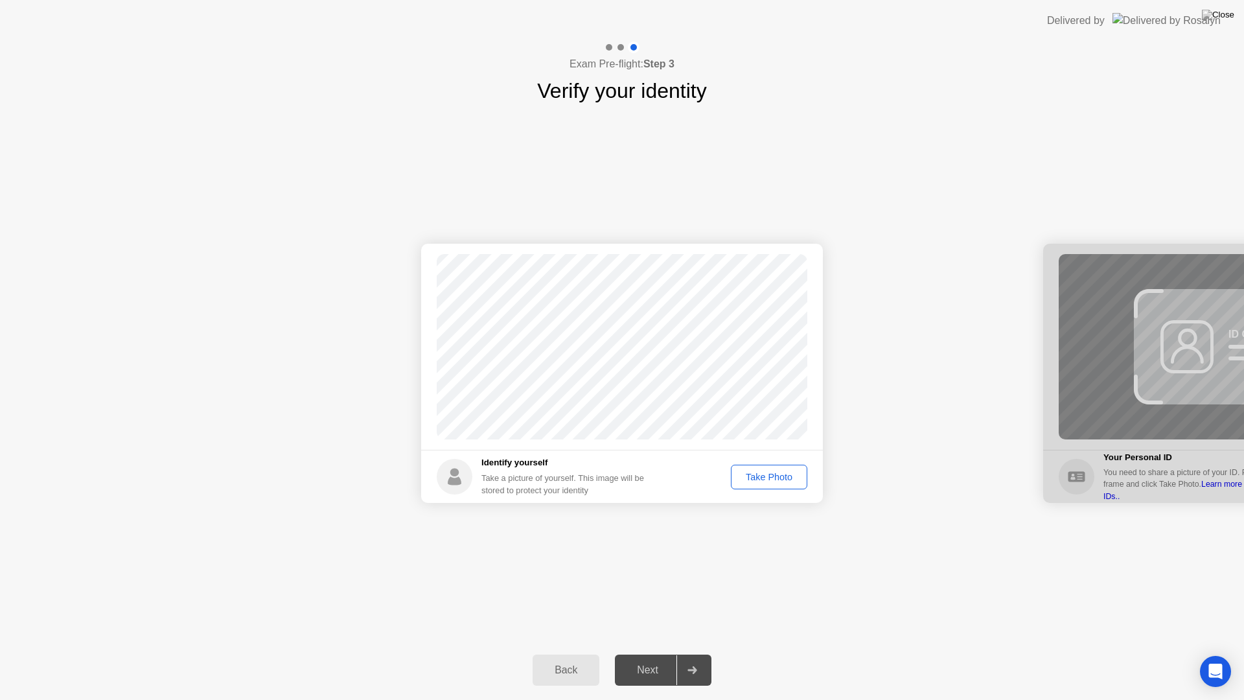
click at [778, 477] on div "Take Photo" at bounding box center [768, 477] width 67 height 10
click at [647, 653] on button "Next" at bounding box center [663, 669] width 97 height 31
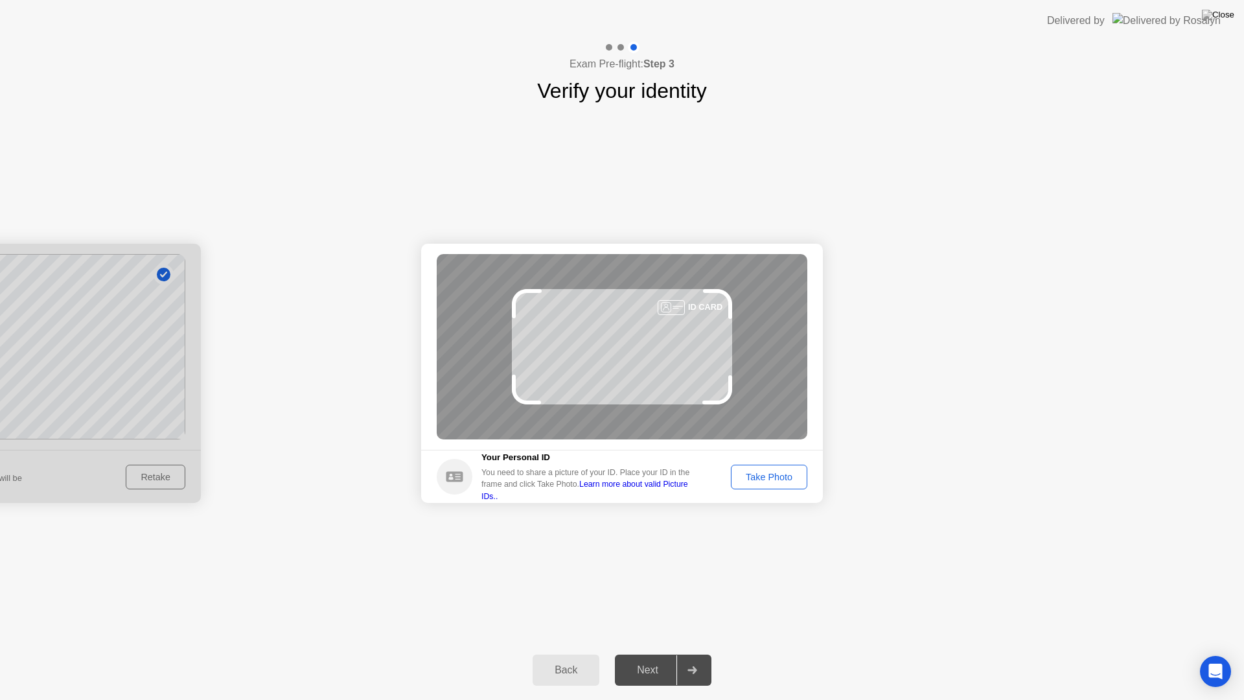
click at [778, 467] on button "Take Photo" at bounding box center [769, 477] width 76 height 25
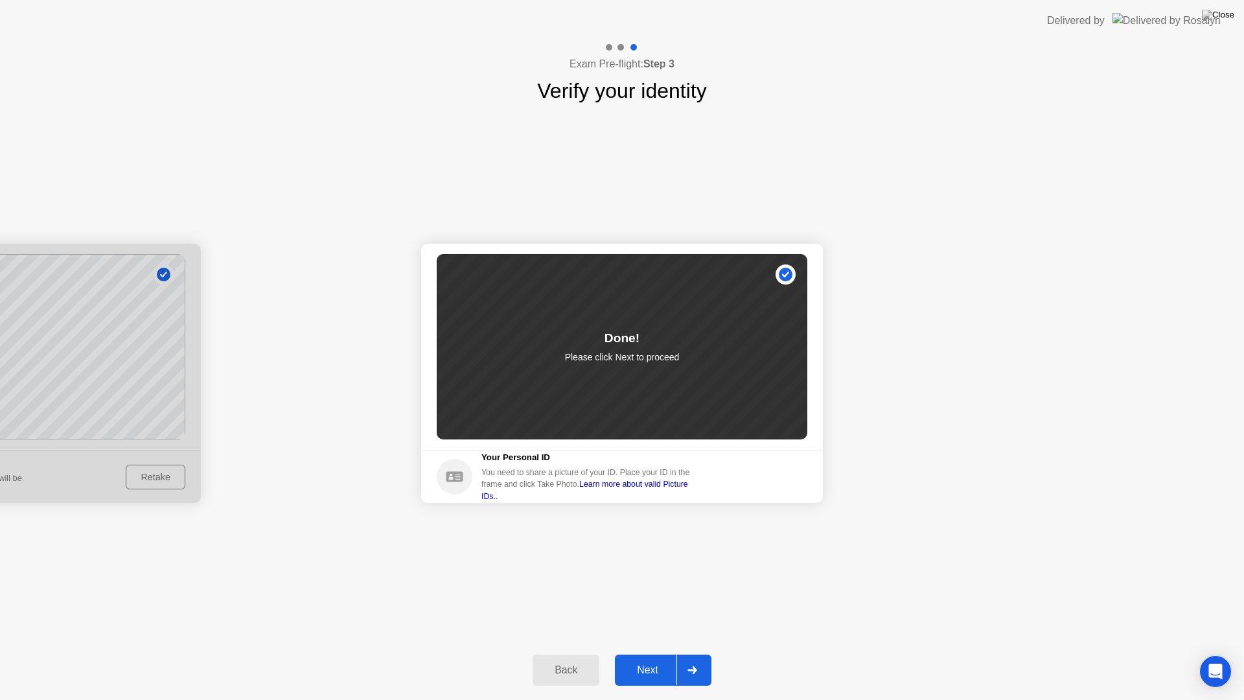
click at [643, 653] on div "Next" at bounding box center [648, 670] width 58 height 12
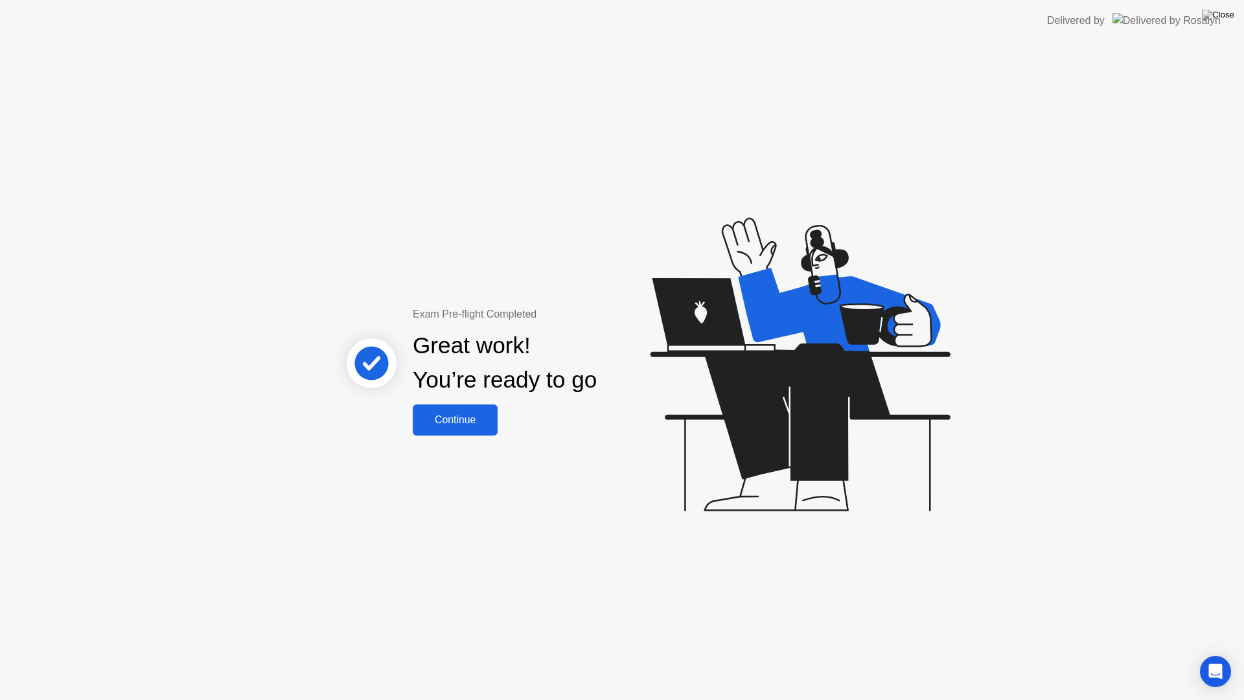
click at [478, 429] on button "Continue" at bounding box center [455, 419] width 85 height 31
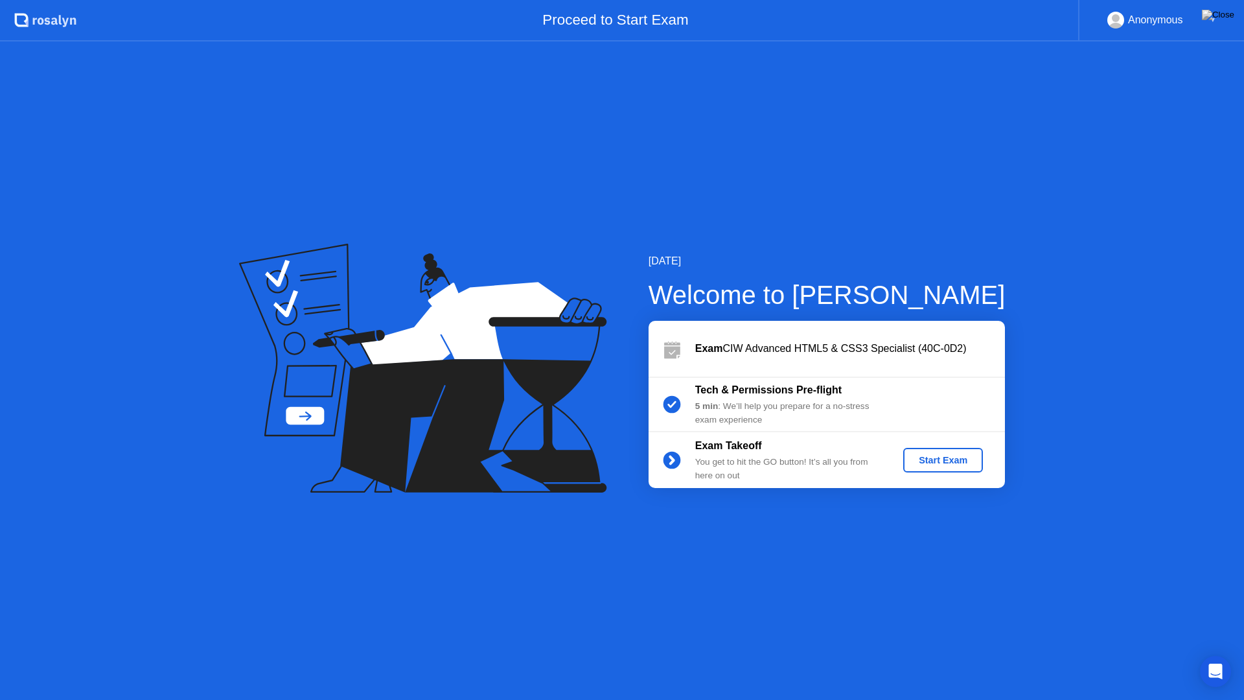
click at [957, 458] on div "Start Exam" at bounding box center [942, 460] width 69 height 10
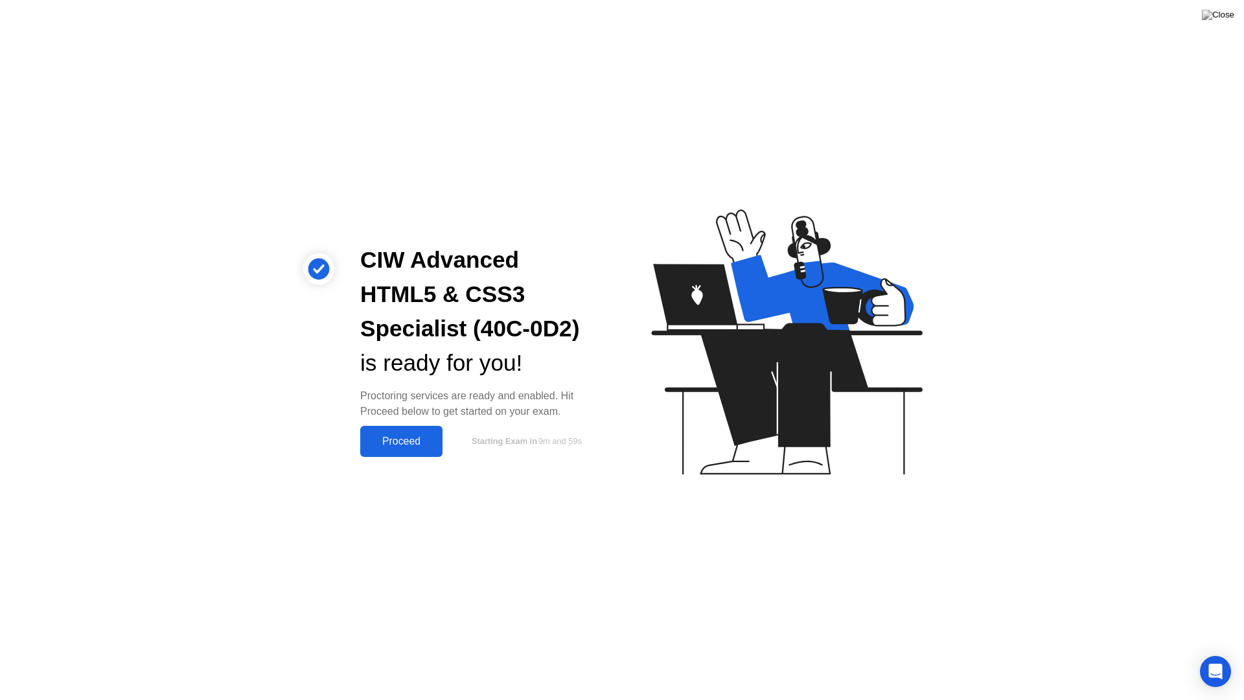
click at [417, 441] on div "Proceed" at bounding box center [401, 441] width 75 height 12
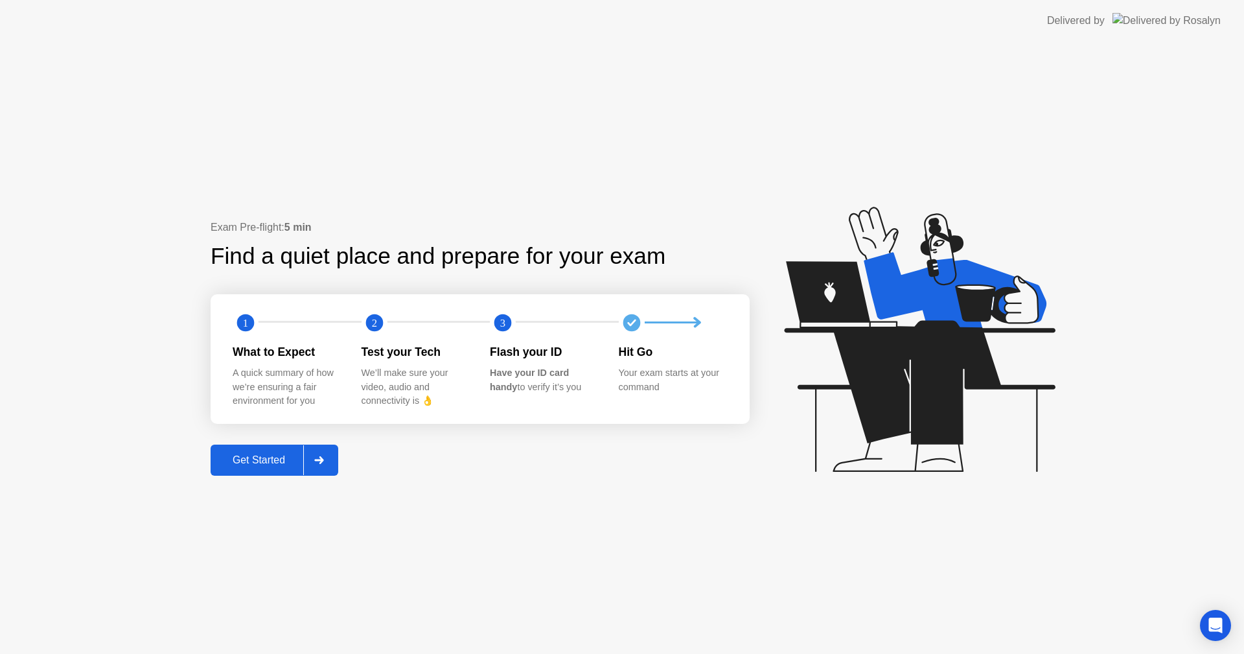
click at [263, 461] on div "Get Started" at bounding box center [258, 460] width 89 height 12
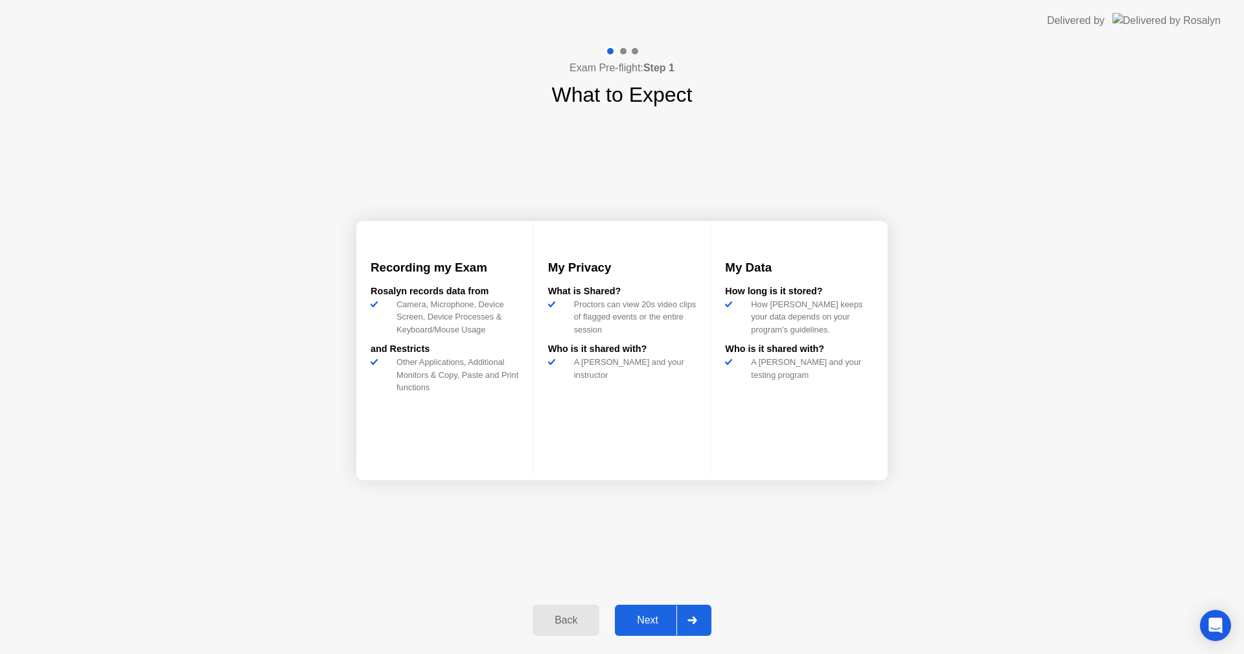
click at [645, 621] on div "Next" at bounding box center [648, 620] width 58 height 12
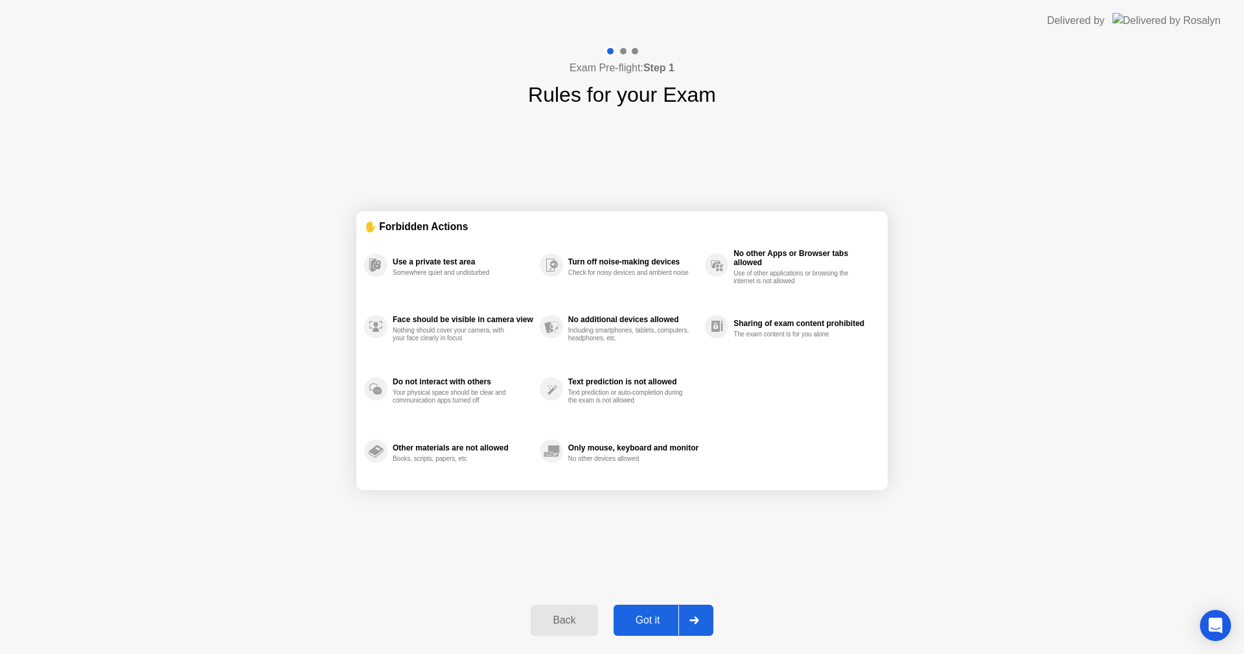
click at [647, 621] on div "Got it" at bounding box center [648, 620] width 61 height 12
select select "**********"
select select "*******"
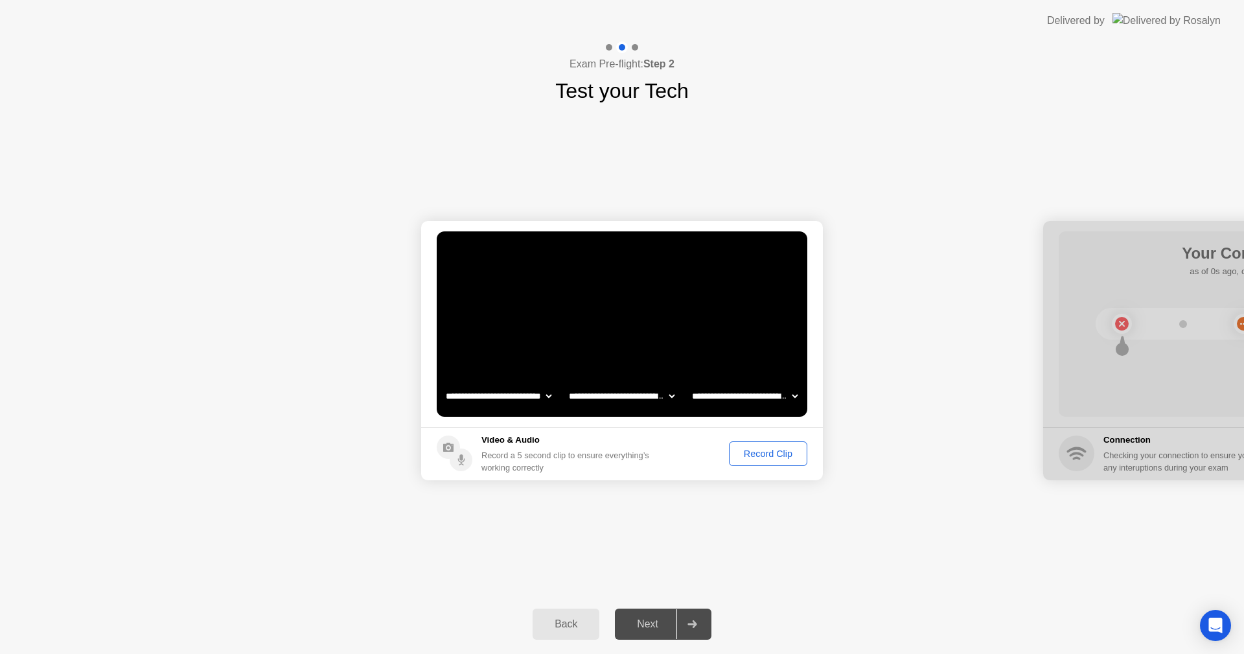
click at [758, 457] on div "Record Clip" at bounding box center [767, 453] width 69 height 10
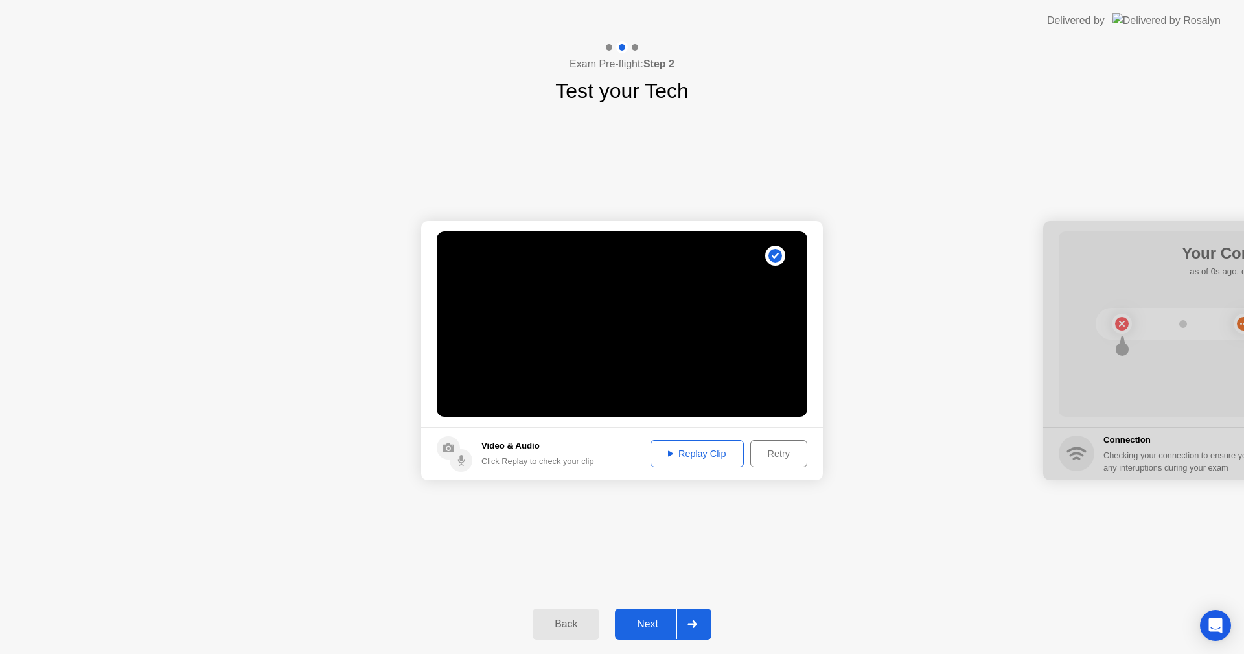
click at [651, 619] on div "Next" at bounding box center [648, 624] width 58 height 12
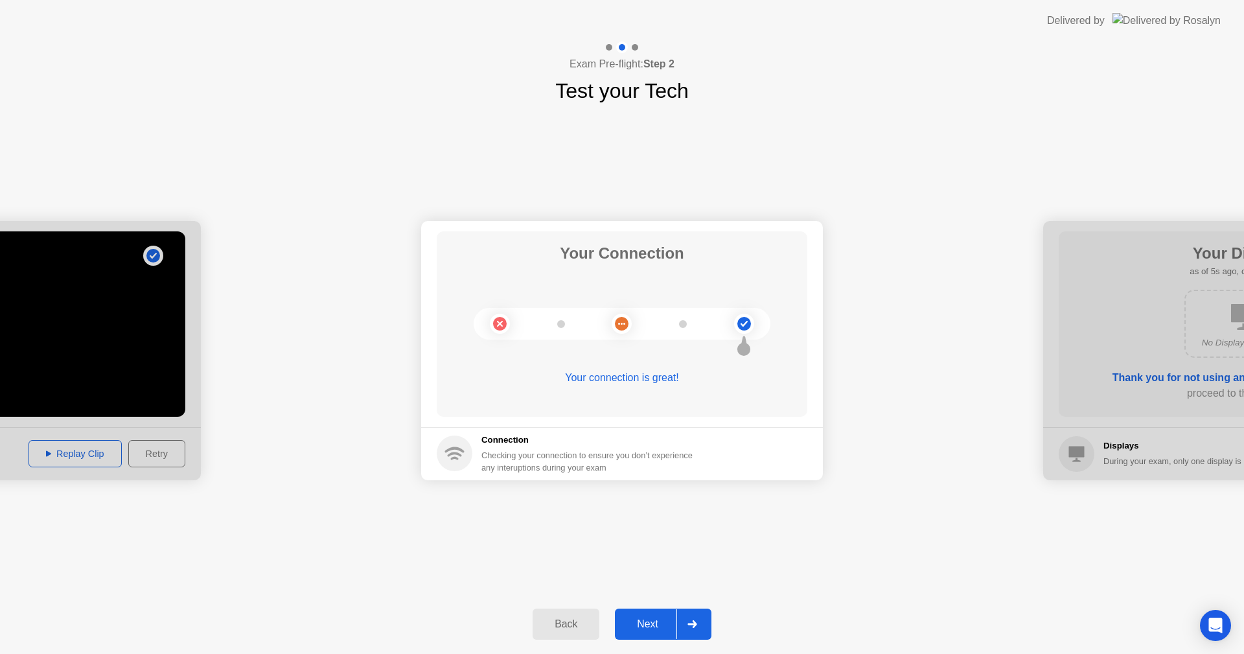
click at [643, 628] on div "Next" at bounding box center [648, 624] width 58 height 12
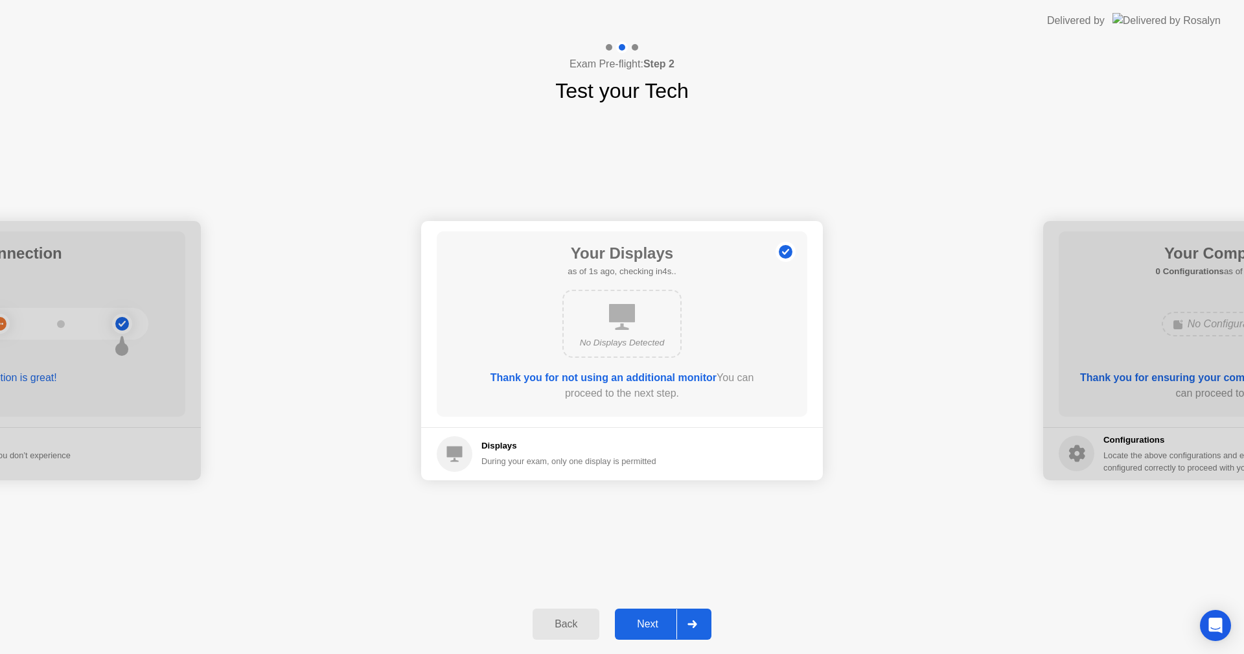
click at [655, 627] on div "Next" at bounding box center [648, 624] width 58 height 12
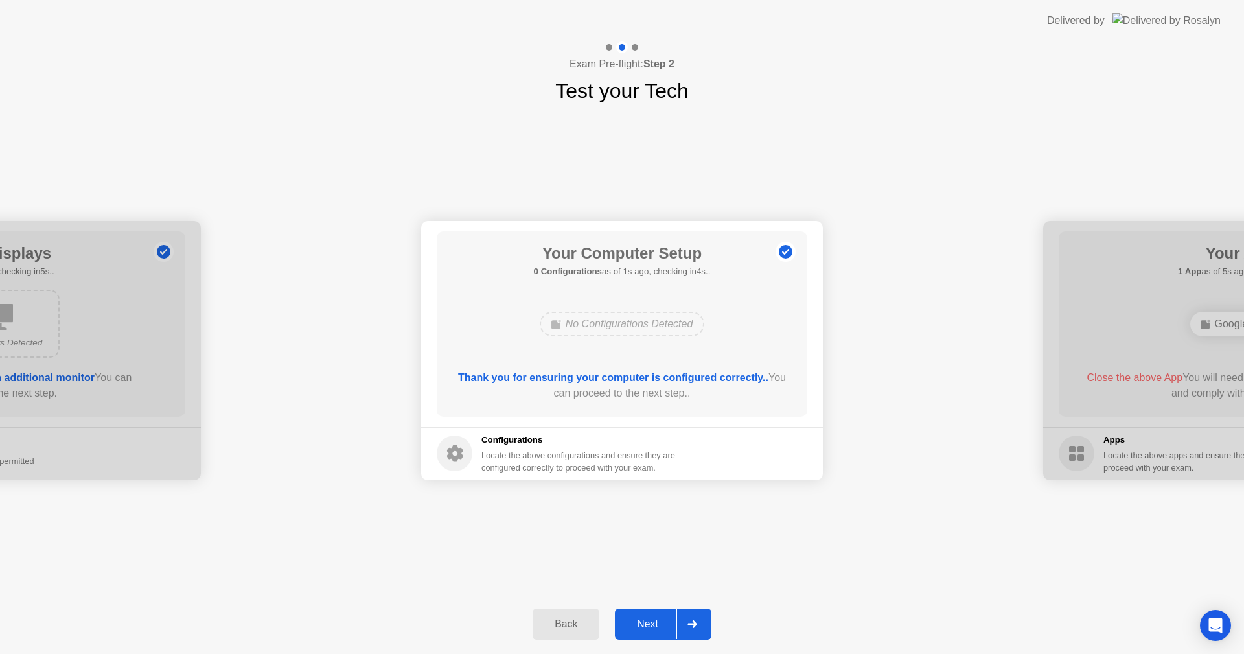
click at [662, 621] on div "Next" at bounding box center [648, 624] width 58 height 12
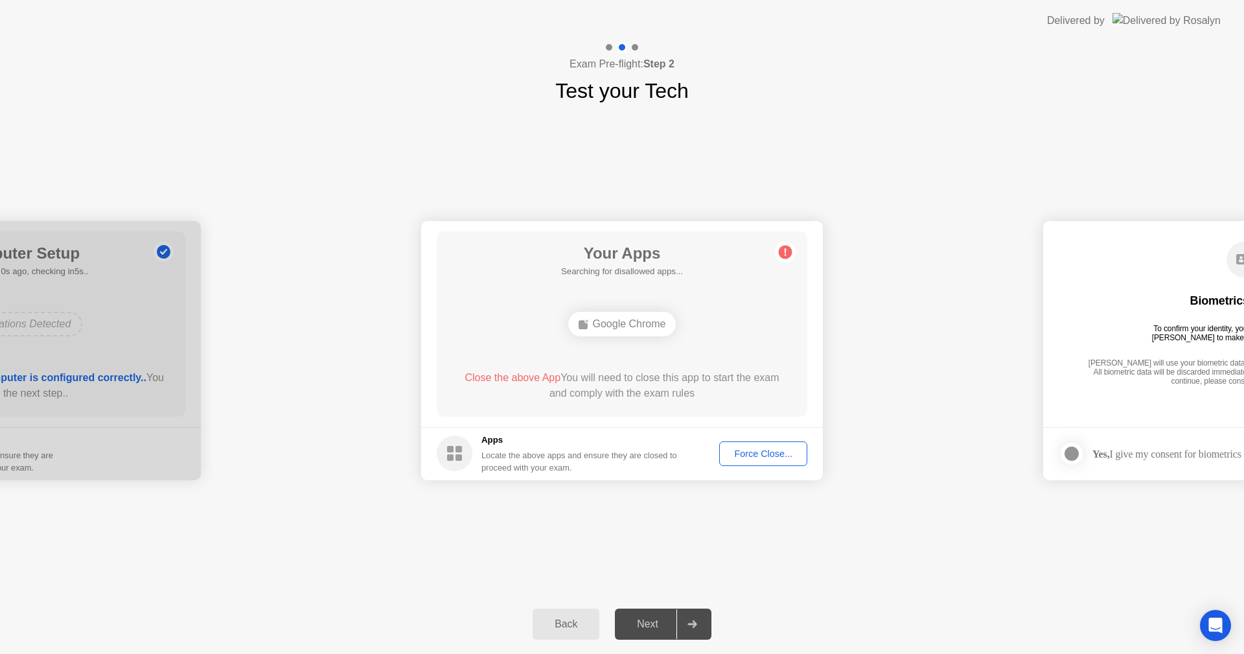
click at [751, 458] on div "Force Close..." at bounding box center [763, 453] width 79 height 10
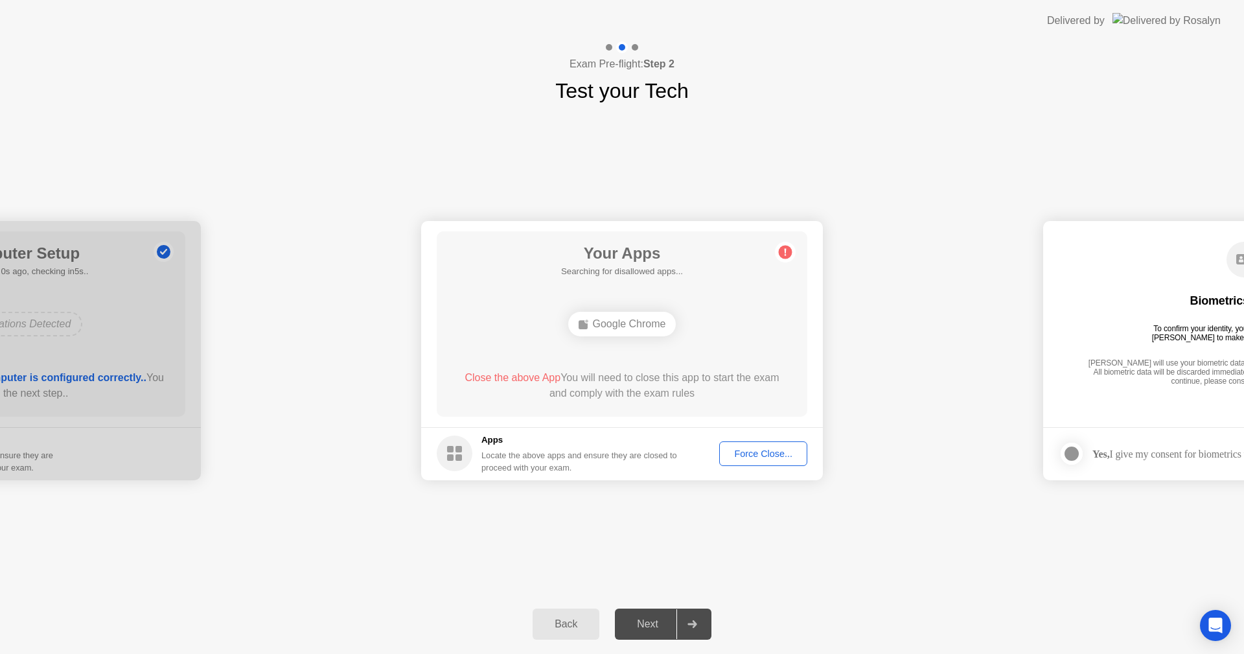
click at [747, 454] on div "Force Close..." at bounding box center [763, 453] width 79 height 10
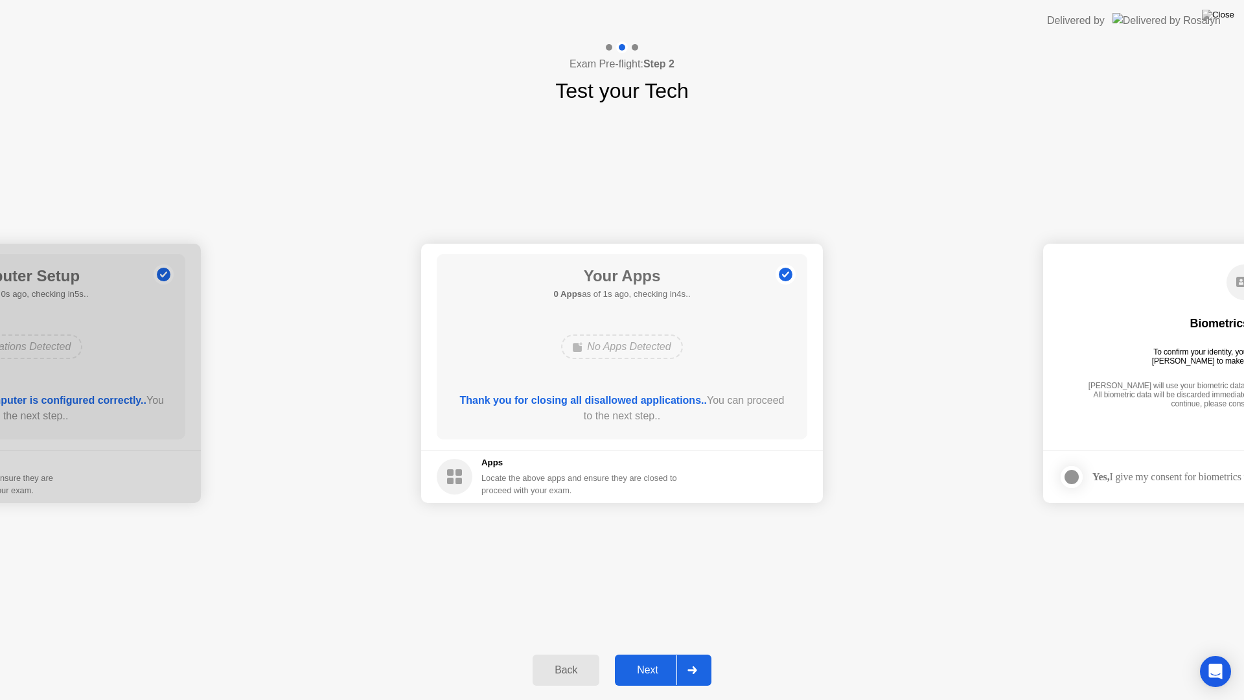
click at [655, 653] on div "Next" at bounding box center [648, 670] width 58 height 12
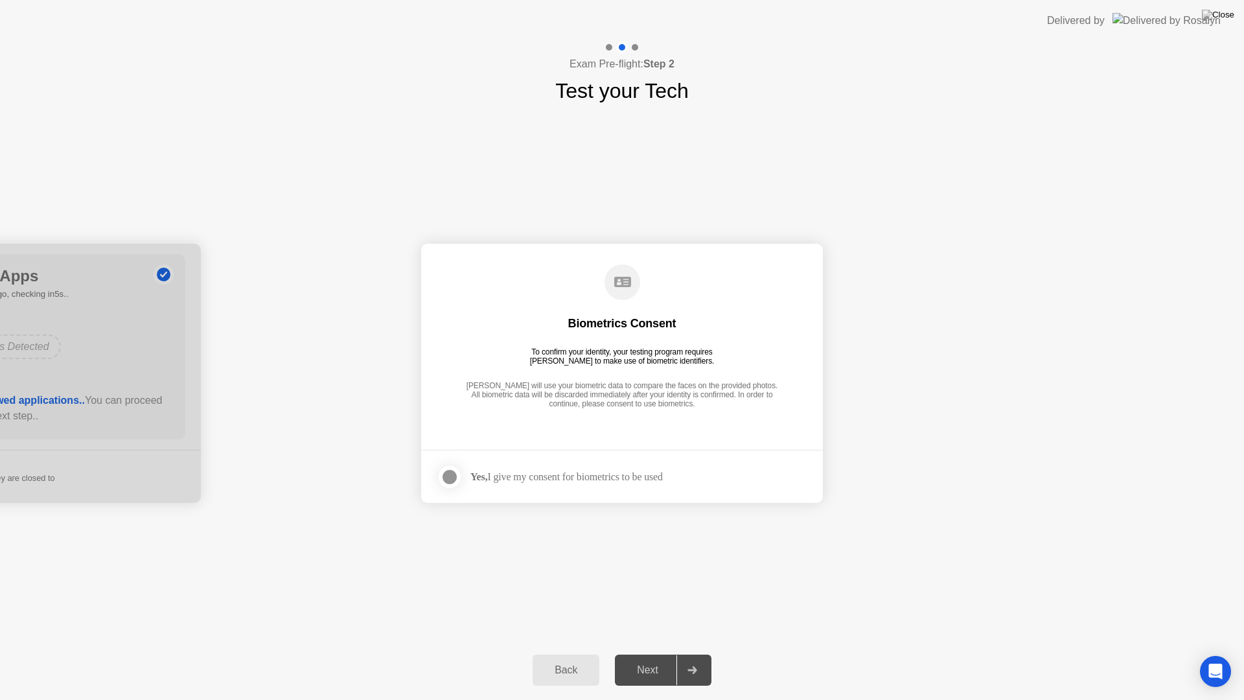
click at [457, 484] on div at bounding box center [450, 477] width 16 height 16
click at [656, 653] on div "Next" at bounding box center [648, 670] width 58 height 12
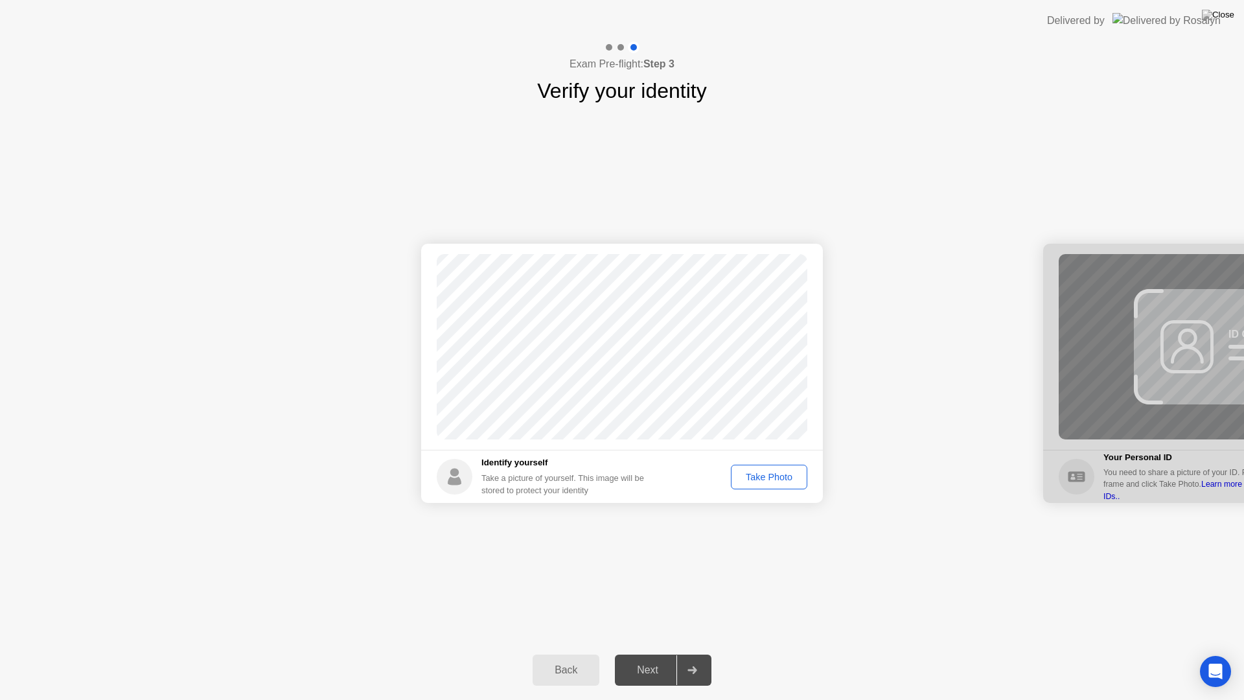
click at [765, 478] on div "Take Photo" at bounding box center [768, 477] width 67 height 10
click at [658, 653] on div "Next" at bounding box center [648, 670] width 58 height 12
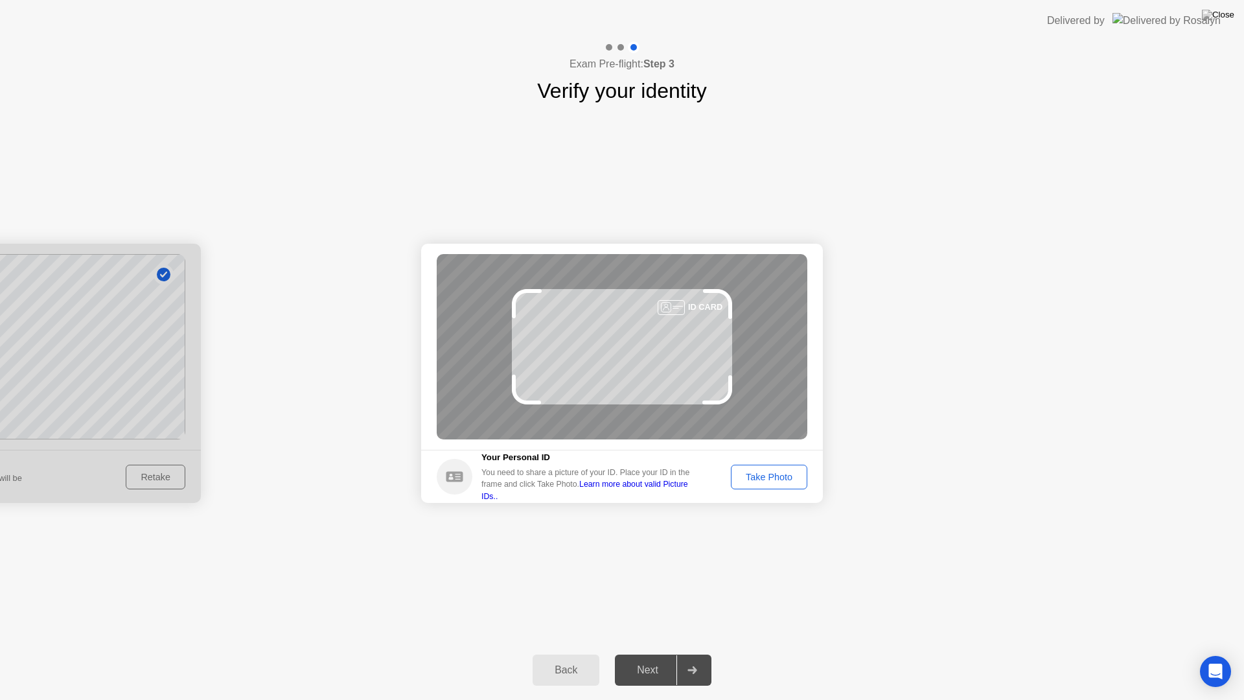
click at [785, 476] on div "Take Photo" at bounding box center [768, 477] width 67 height 10
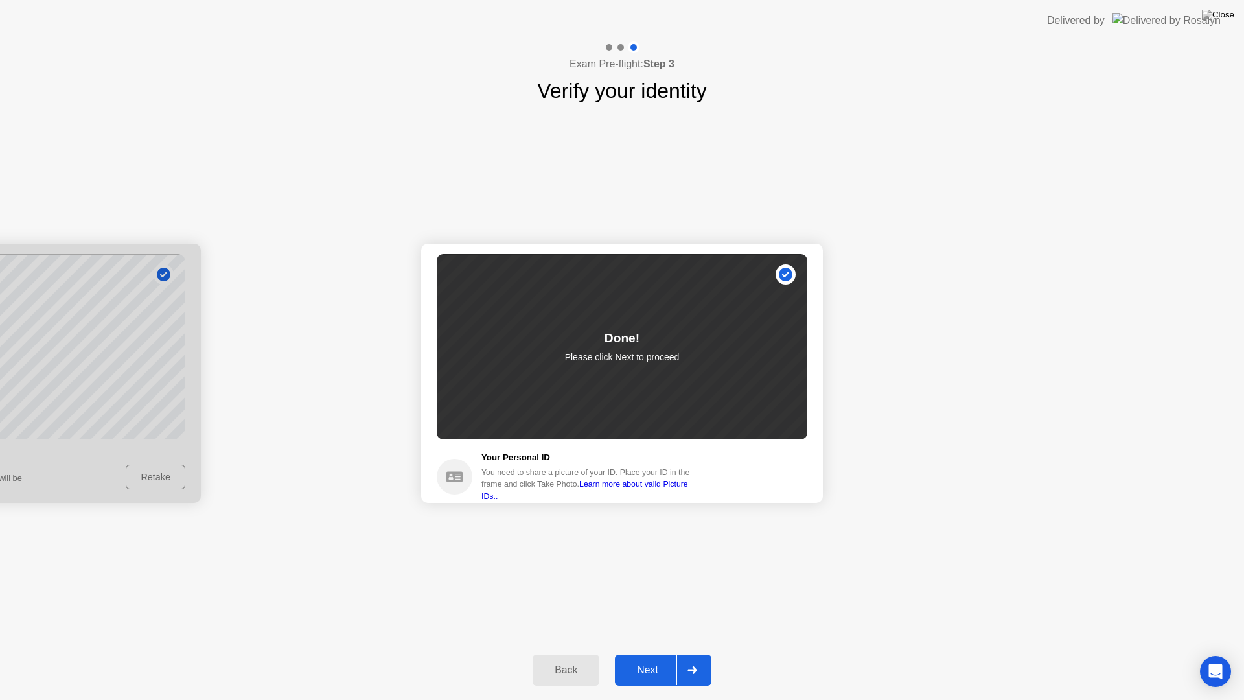
click at [658, 653] on button "Next" at bounding box center [663, 669] width 97 height 31
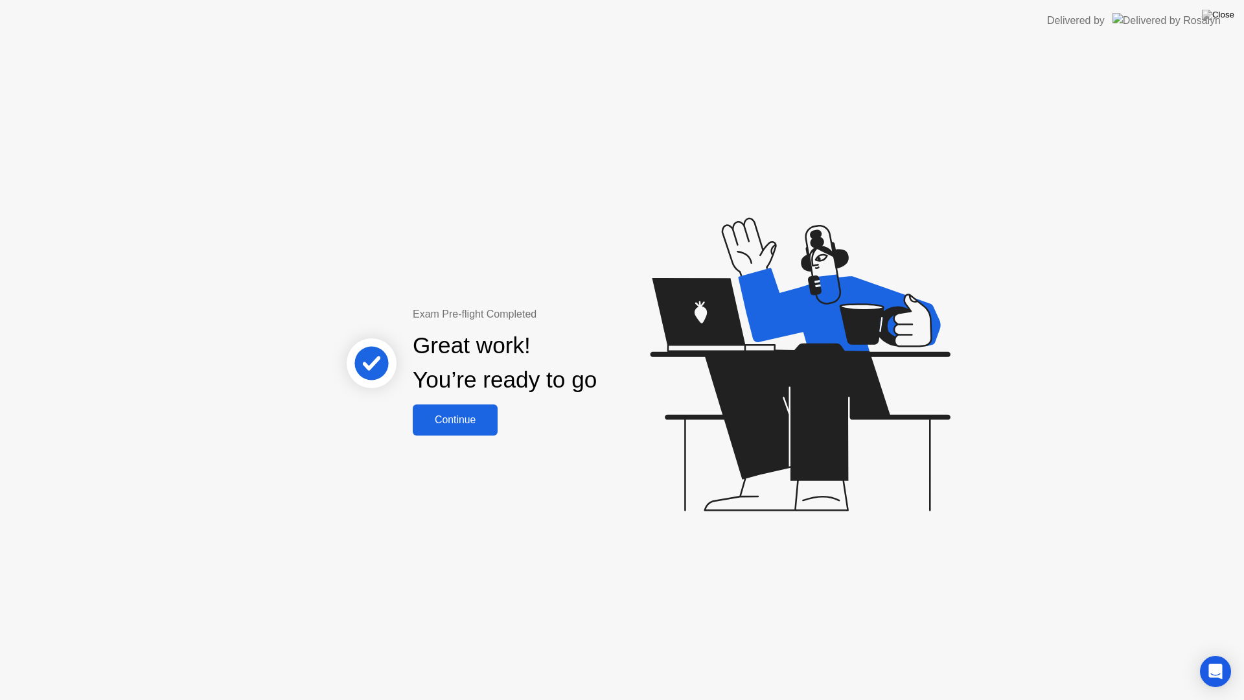
click at [469, 418] on div "Continue" at bounding box center [455, 420] width 77 height 12
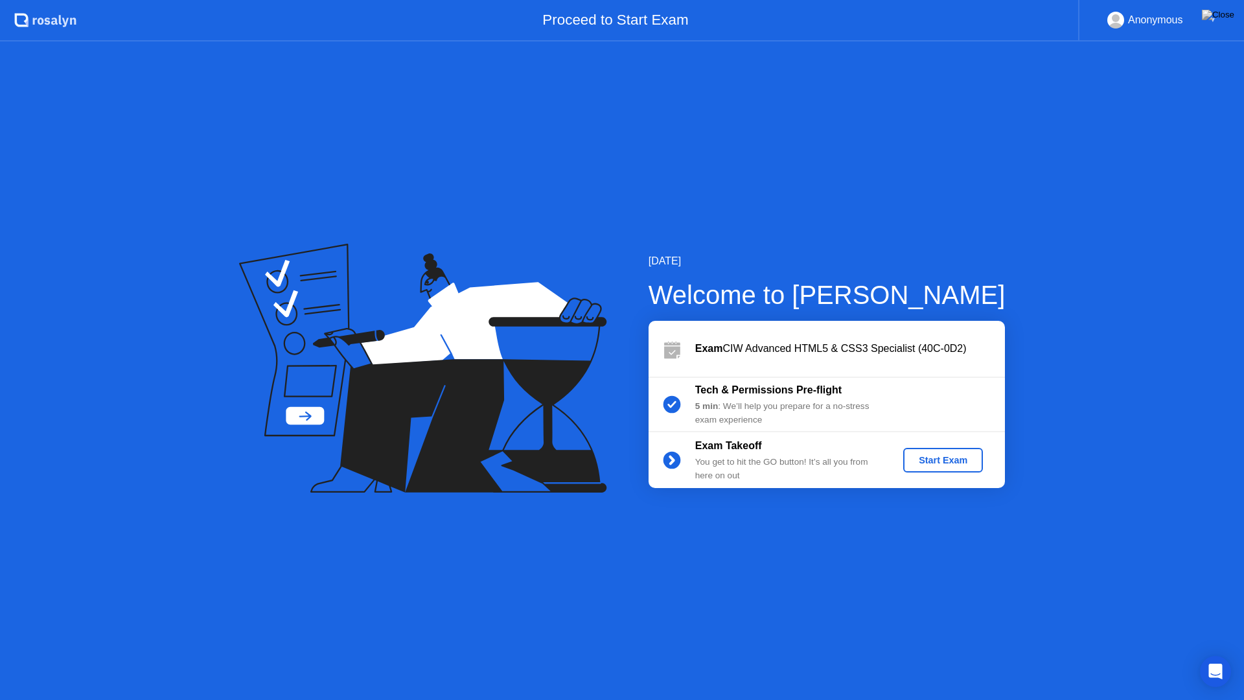
click at [943, 463] on div "Start Exam" at bounding box center [942, 460] width 69 height 10
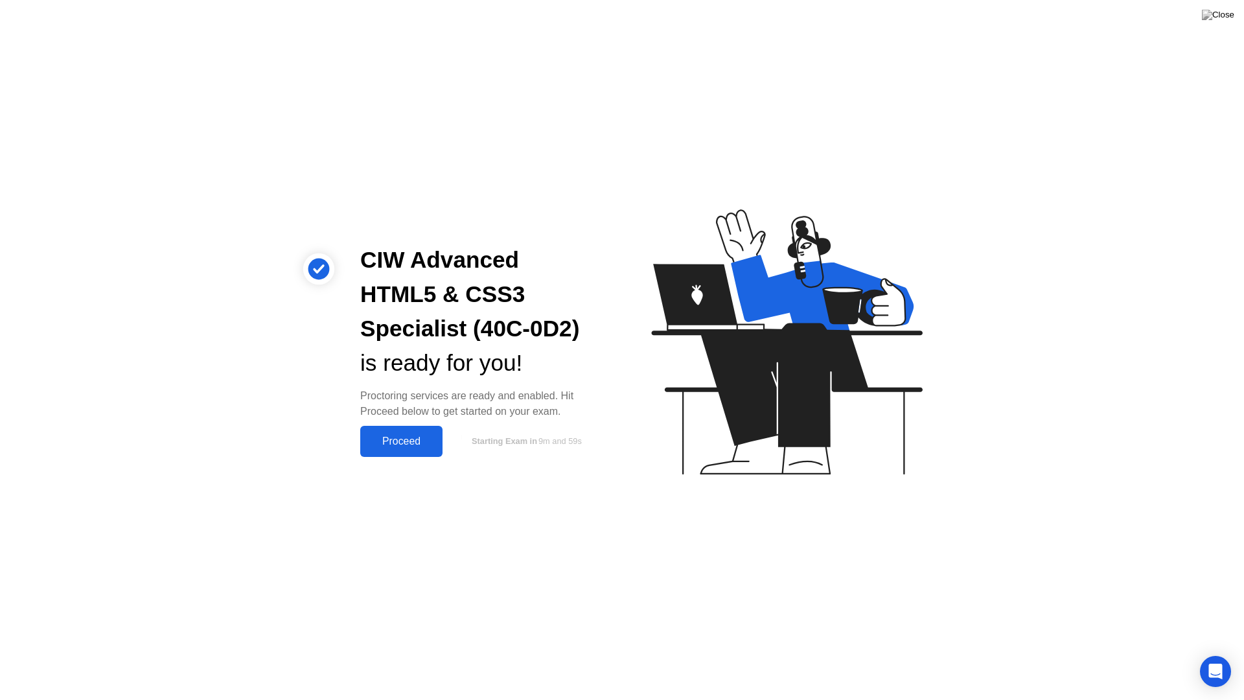
click at [432, 436] on div "Proceed" at bounding box center [401, 441] width 75 height 12
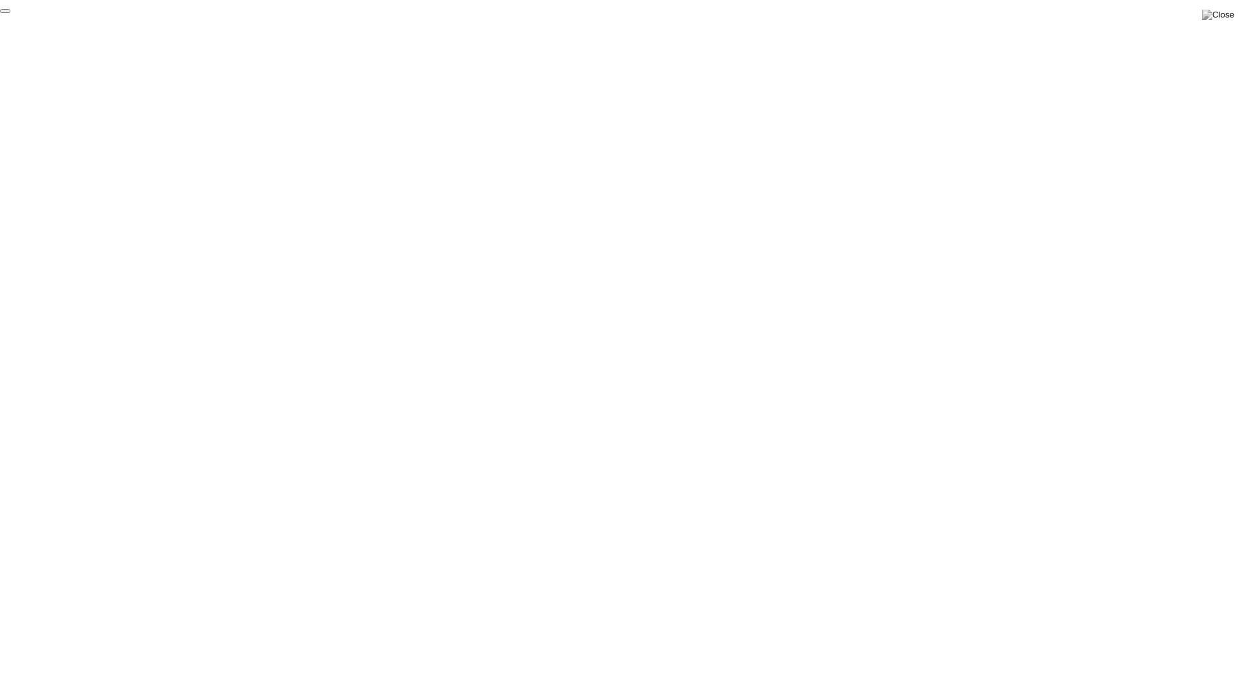
click div "End Proctoring Session"
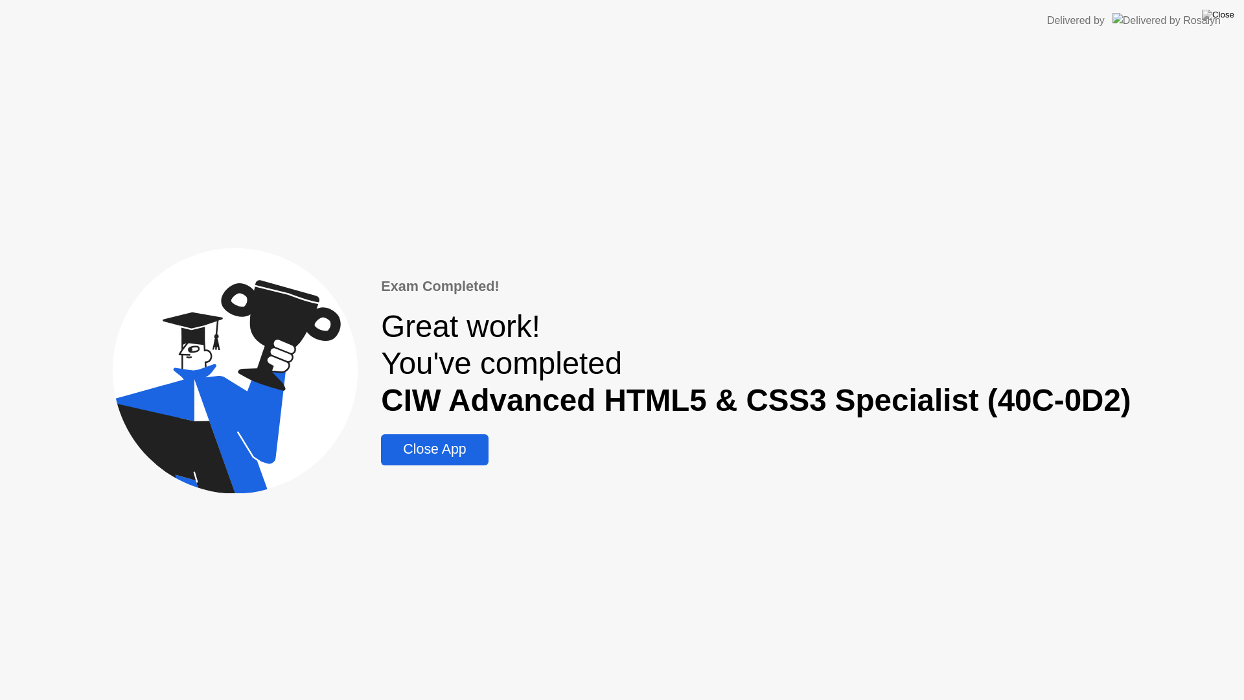
click at [450, 461] on button "Close App" at bounding box center [434, 449] width 107 height 31
